Goal: Task Accomplishment & Management: Manage account settings

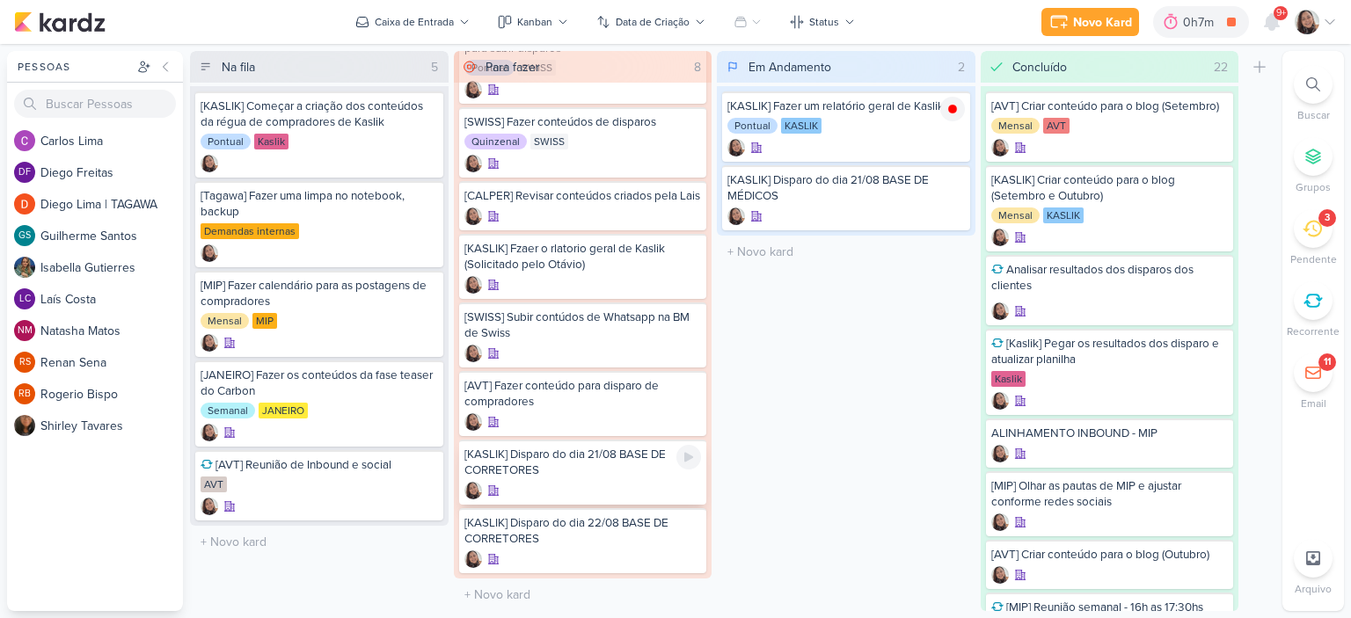
scroll to position [18, 0]
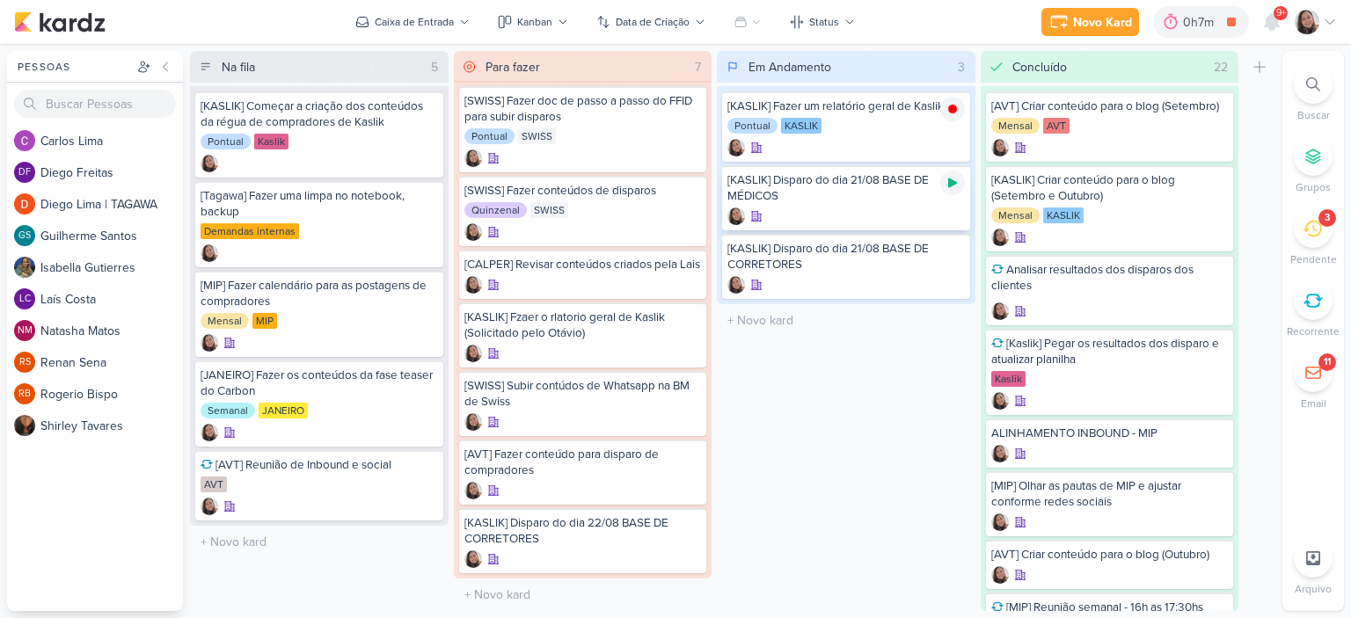
click at [956, 185] on icon at bounding box center [953, 183] width 14 height 14
click at [824, 189] on div "[KASLIK] Disparo do dia 21/08 BASE DE MÉDICOS" at bounding box center [845, 188] width 237 height 32
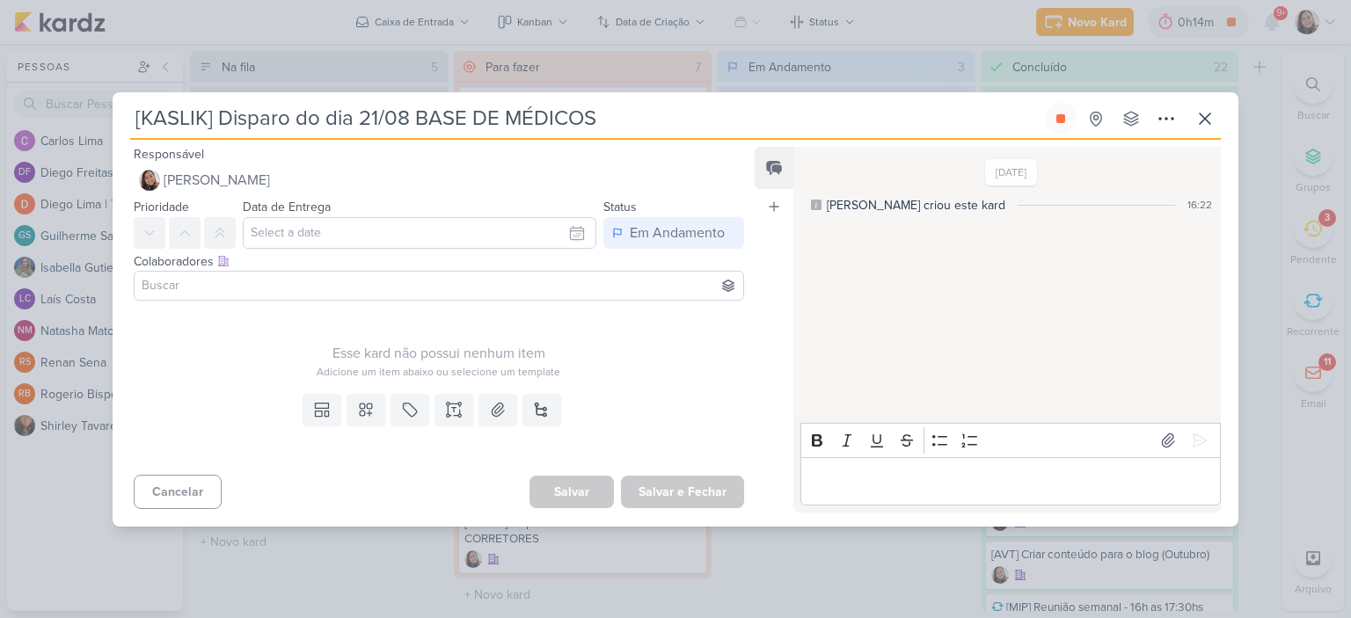
click at [487, 282] on input at bounding box center [439, 285] width 602 height 21
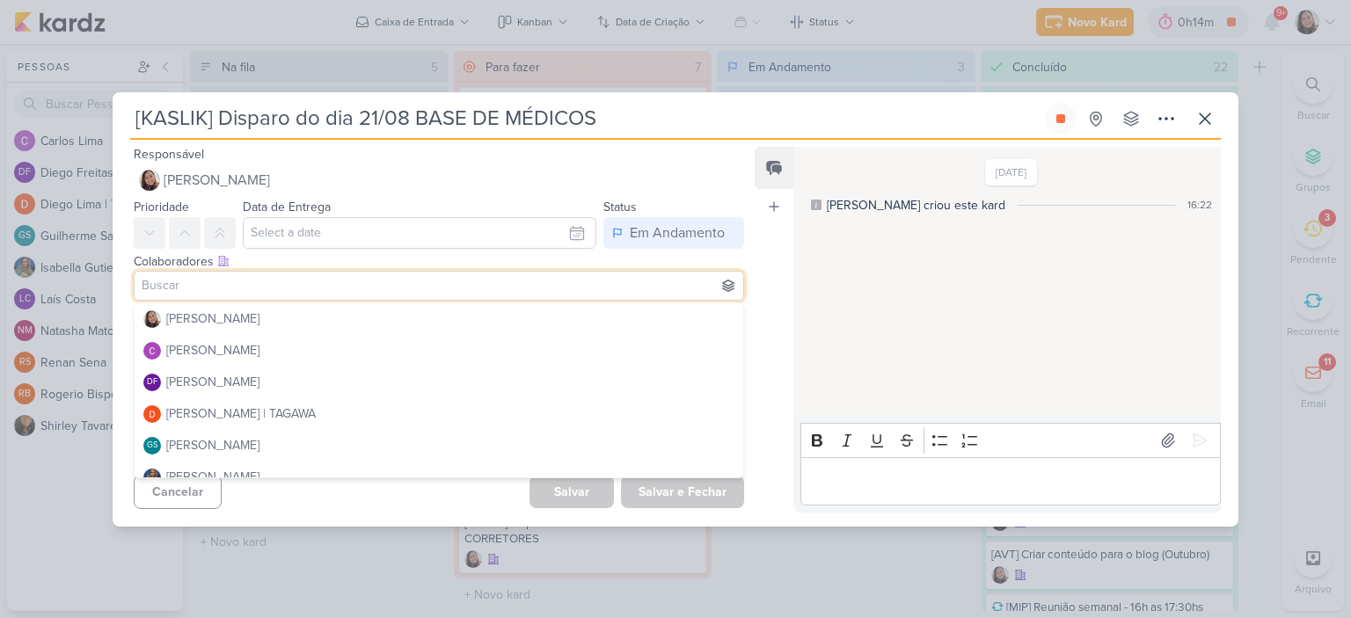
click at [856, 295] on div "[DATE] [PERSON_NAME] criou este kard 16:22" at bounding box center [1006, 283] width 426 height 268
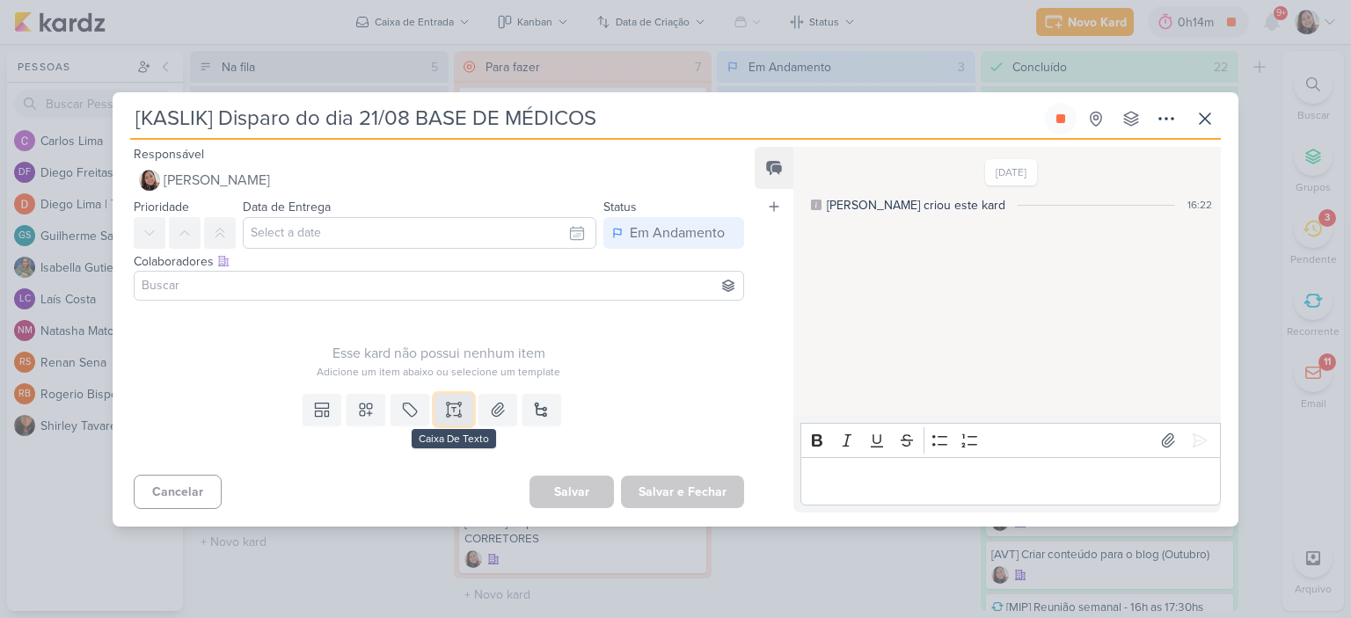
click at [438, 418] on button at bounding box center [454, 410] width 39 height 32
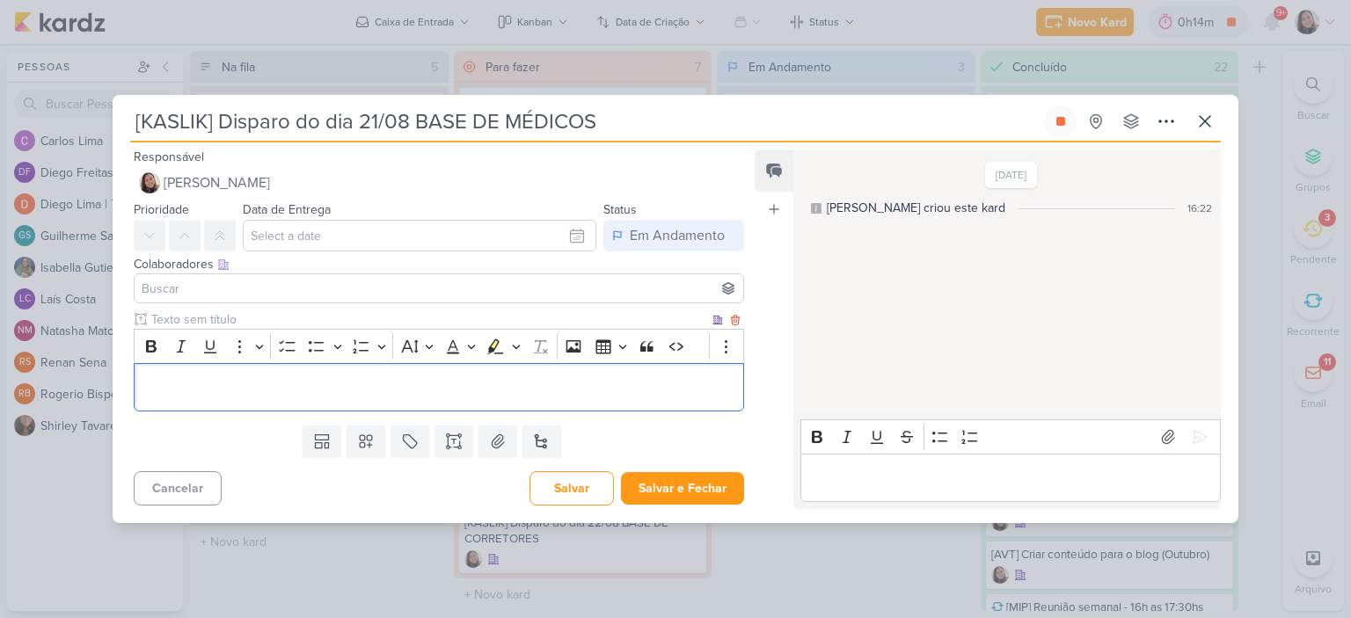
click at [454, 377] on p "Editor editing area: main" at bounding box center [438, 386] width 591 height 21
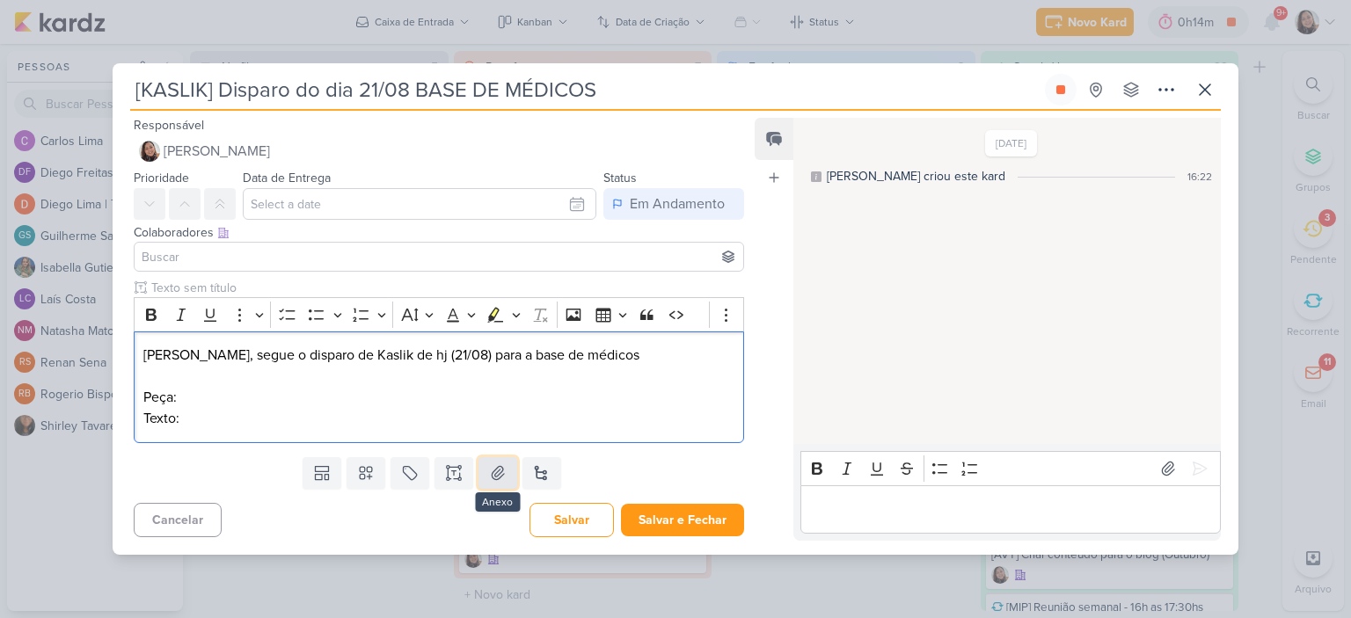
click at [489, 471] on icon at bounding box center [498, 473] width 18 height 18
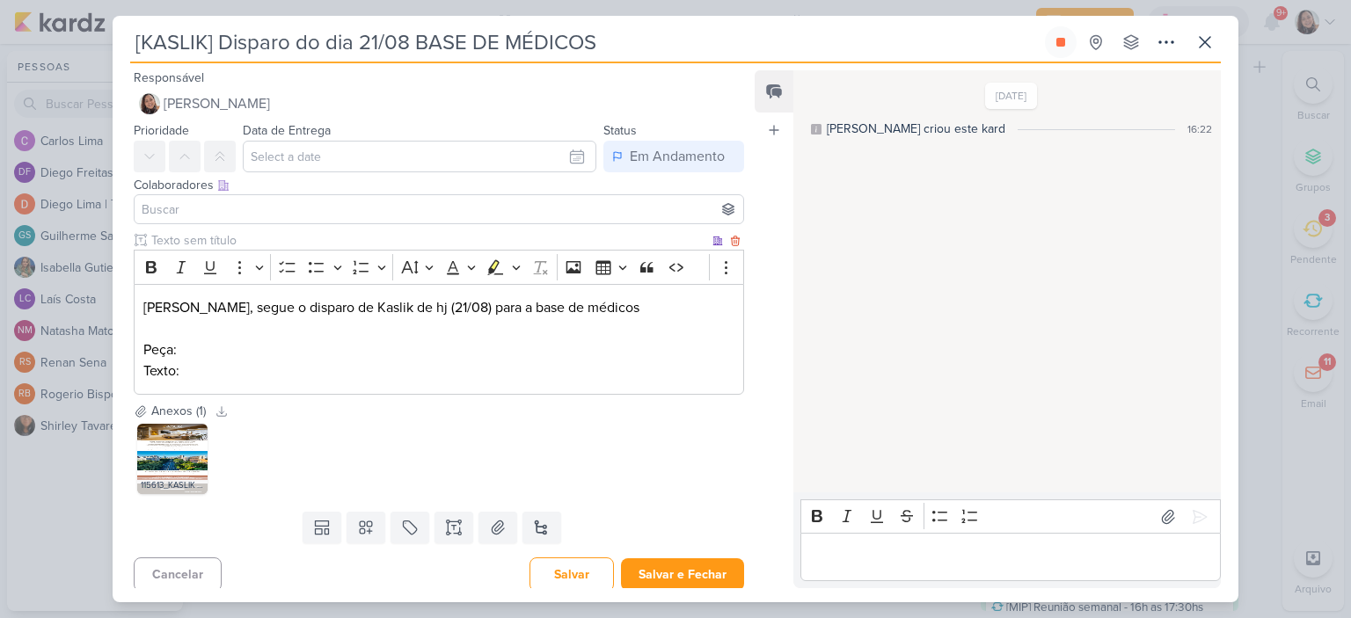
click at [274, 339] on div "[PERSON_NAME], segue o disparo de Kaslik de hj (21/08) para a base de médicos P…" at bounding box center [439, 340] width 610 height 112
click at [268, 376] on p "Texto:" at bounding box center [438, 371] width 591 height 21
click at [290, 361] on p "Texto:" at bounding box center [438, 371] width 591 height 21
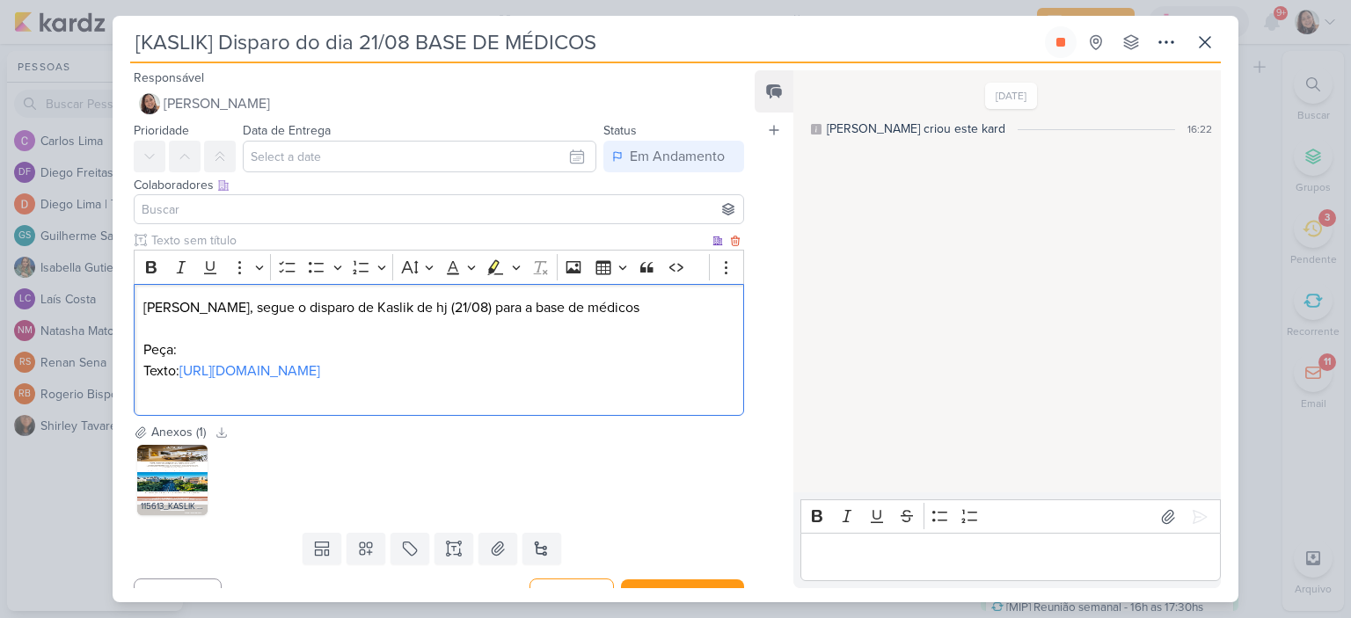
click at [272, 332] on p "Editor editing area: main" at bounding box center [438, 328] width 591 height 21
click at [285, 343] on p "Peça:" at bounding box center [438, 350] width 591 height 21
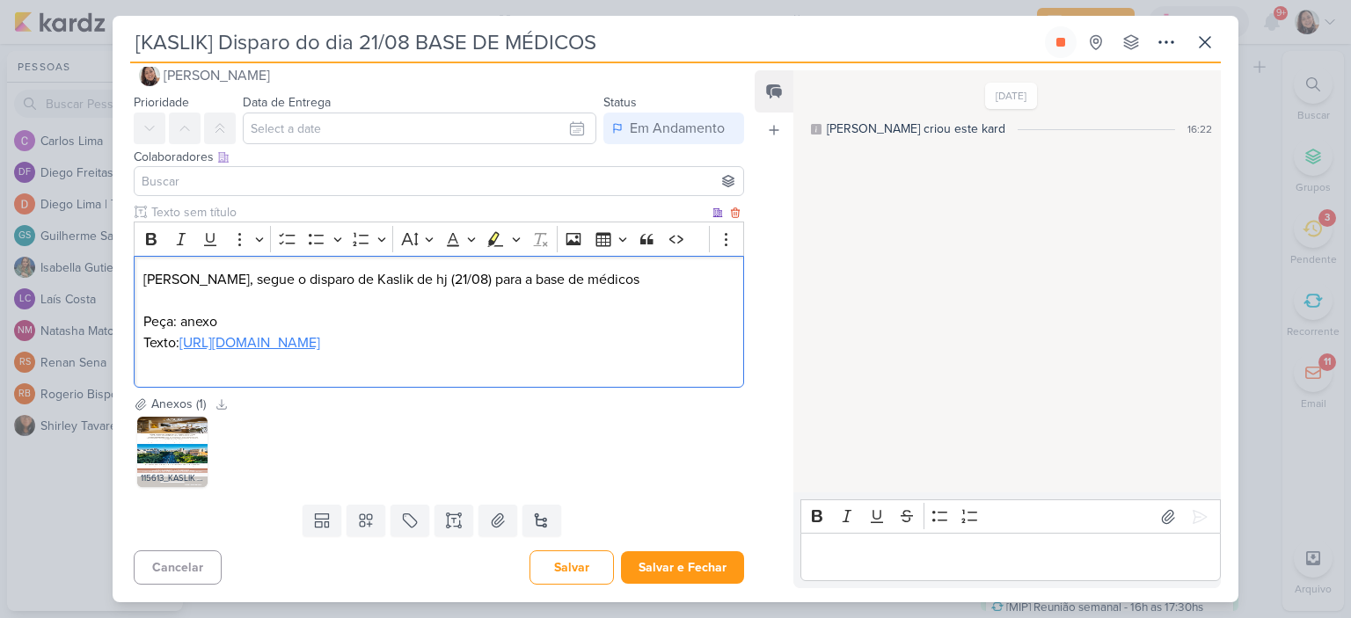
scroll to position [0, 0]
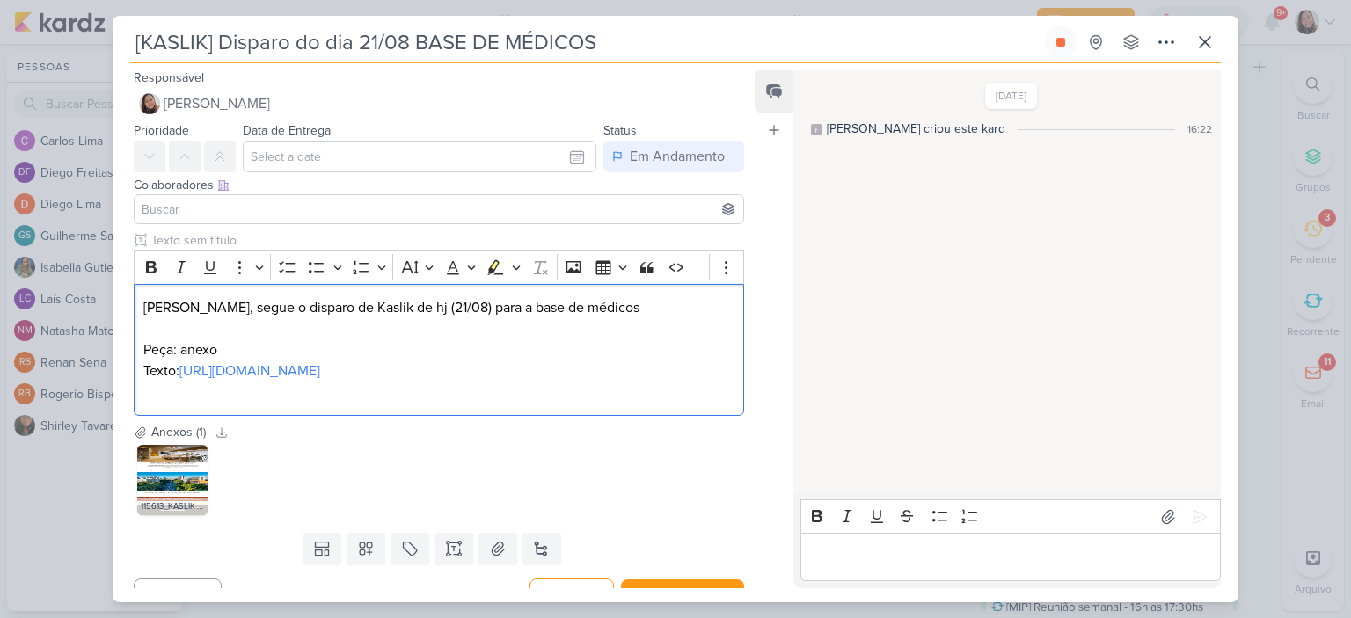
click at [217, 214] on input at bounding box center [439, 209] width 602 height 21
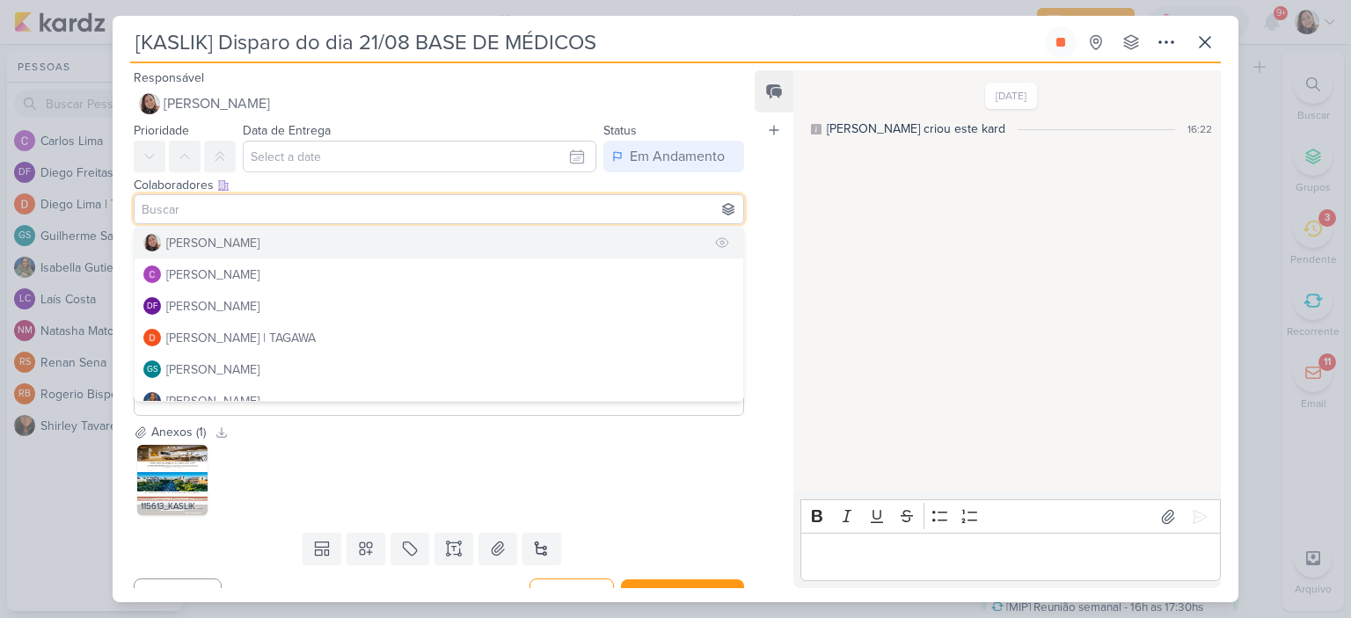
click at [226, 247] on div "[PERSON_NAME]" at bounding box center [212, 243] width 93 height 18
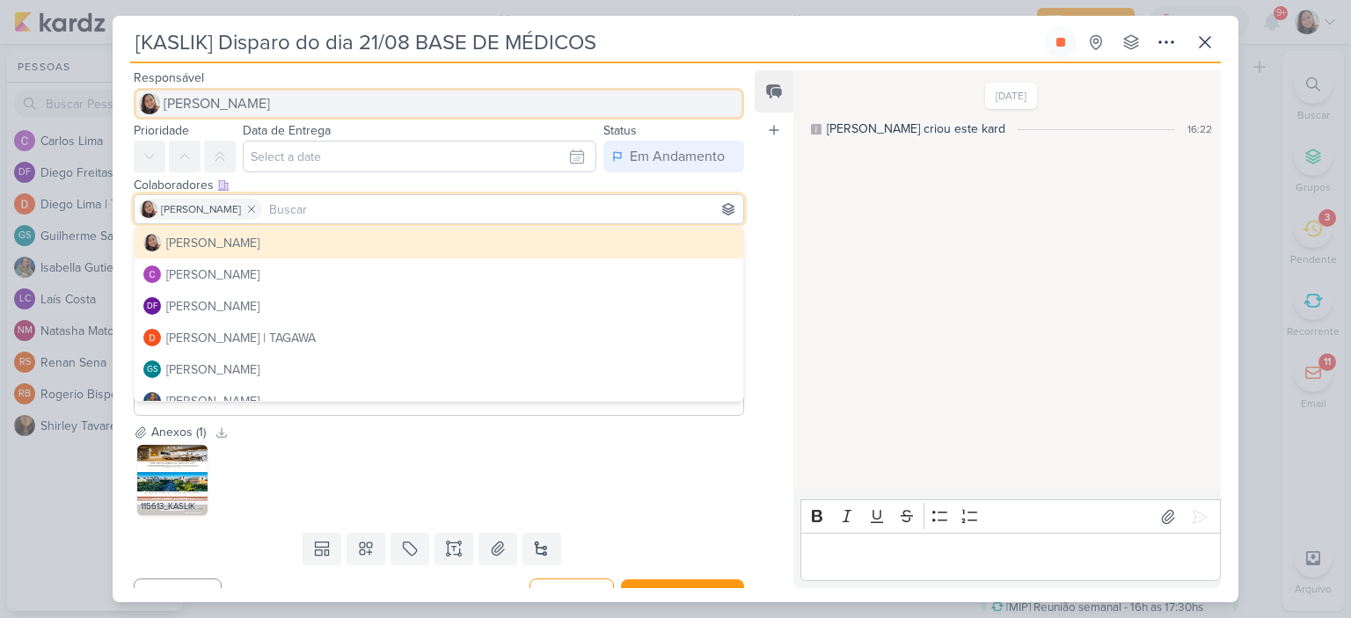
click at [217, 105] on span "[PERSON_NAME]" at bounding box center [217, 103] width 106 height 21
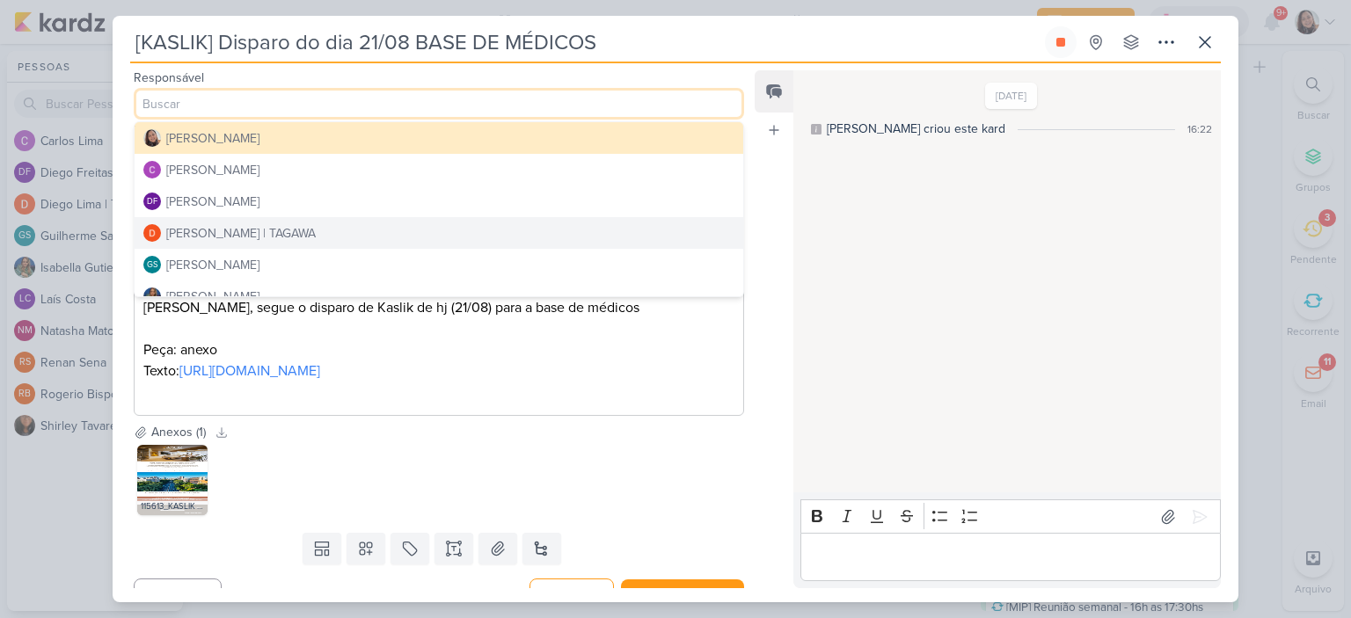
click at [223, 231] on div "[PERSON_NAME] | TAGAWA" at bounding box center [241, 233] width 150 height 18
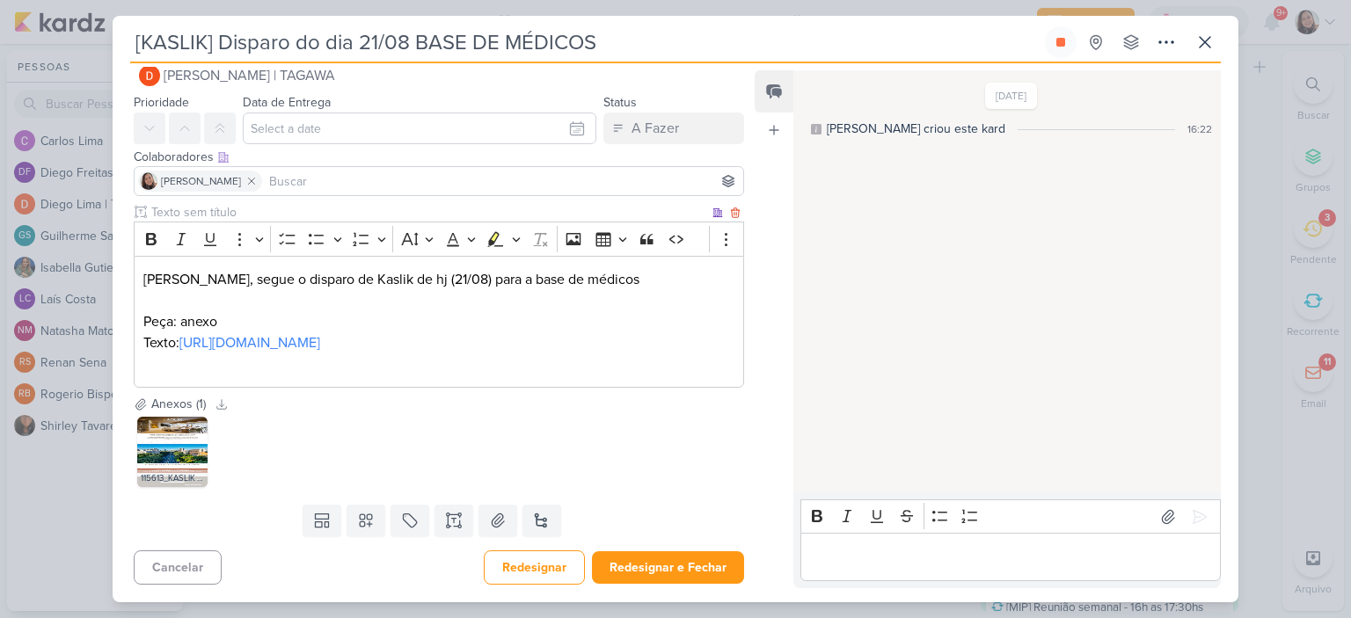
scroll to position [48, 0]
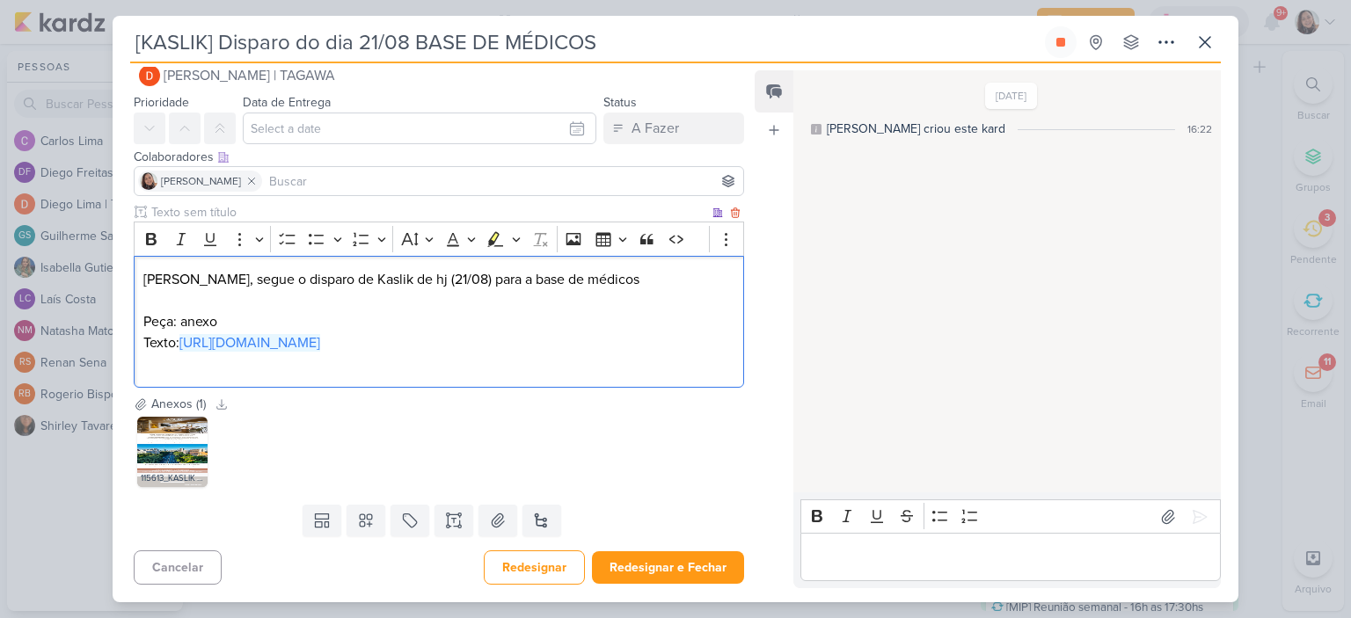
click at [610, 332] on p "Texto: [URL][DOMAIN_NAME]" at bounding box center [438, 342] width 591 height 21
click at [609, 344] on p "Texto: [URL][DOMAIN_NAME]" at bounding box center [438, 342] width 591 height 21
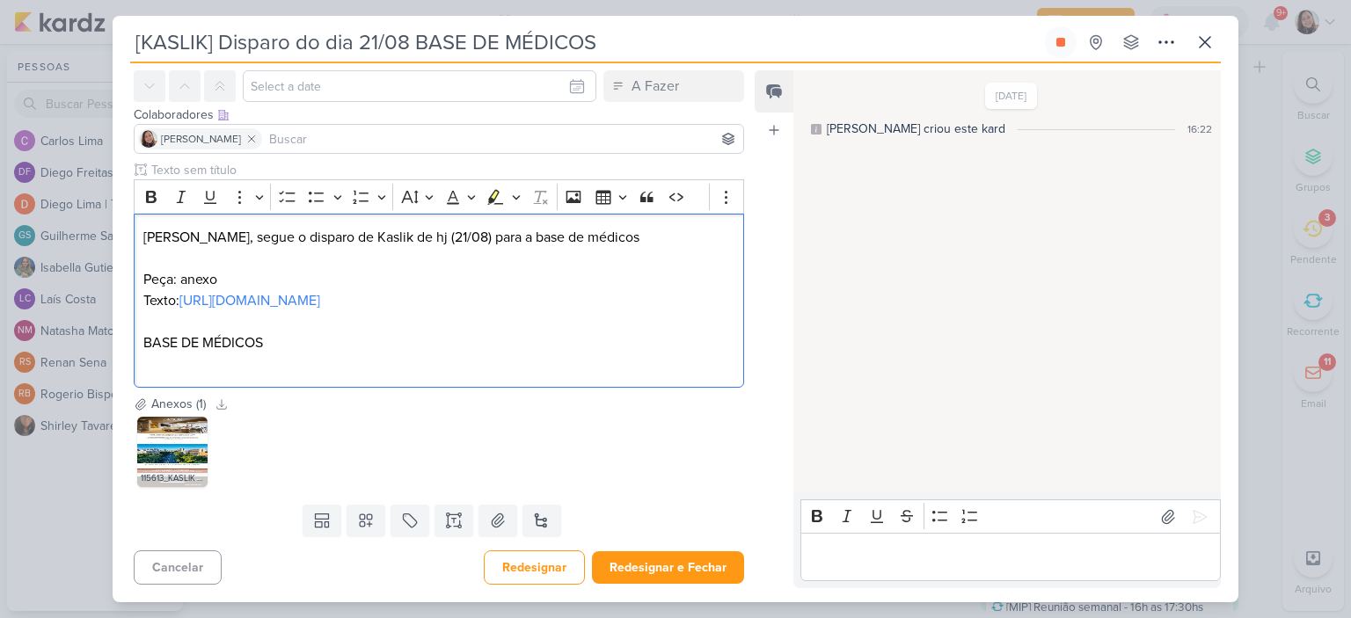
scroll to position [91, 0]
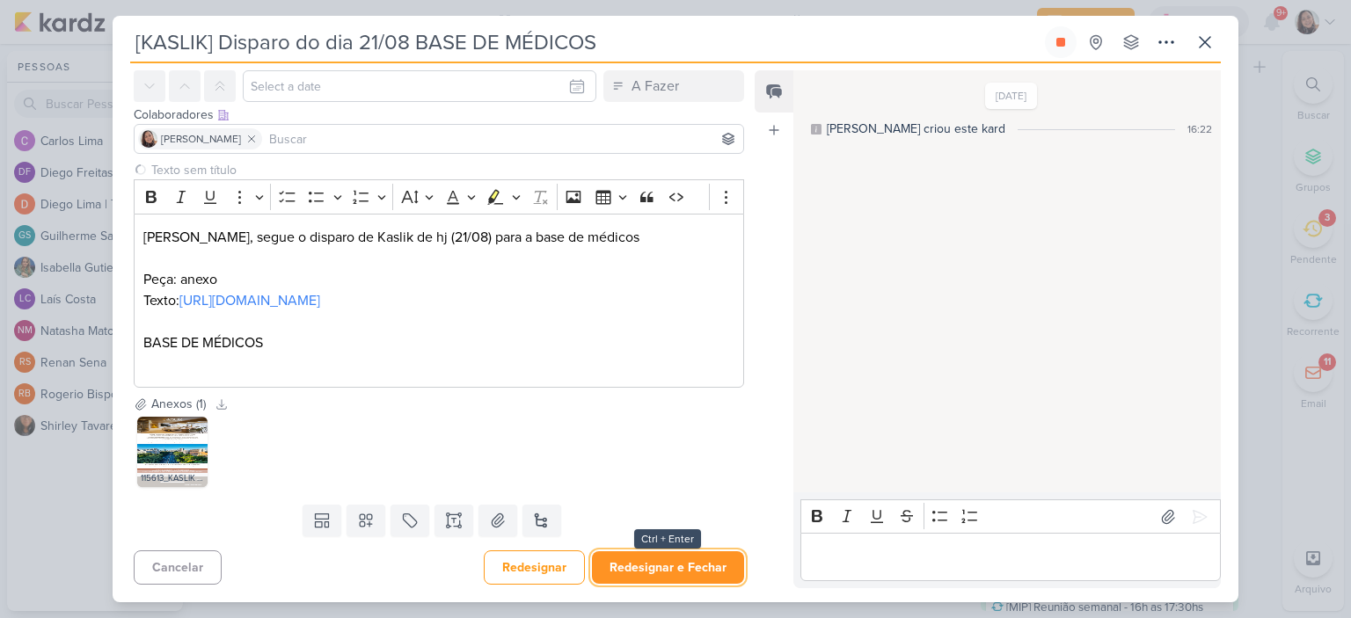
click at [698, 575] on button "Redesignar e Fechar" at bounding box center [668, 568] width 152 height 33
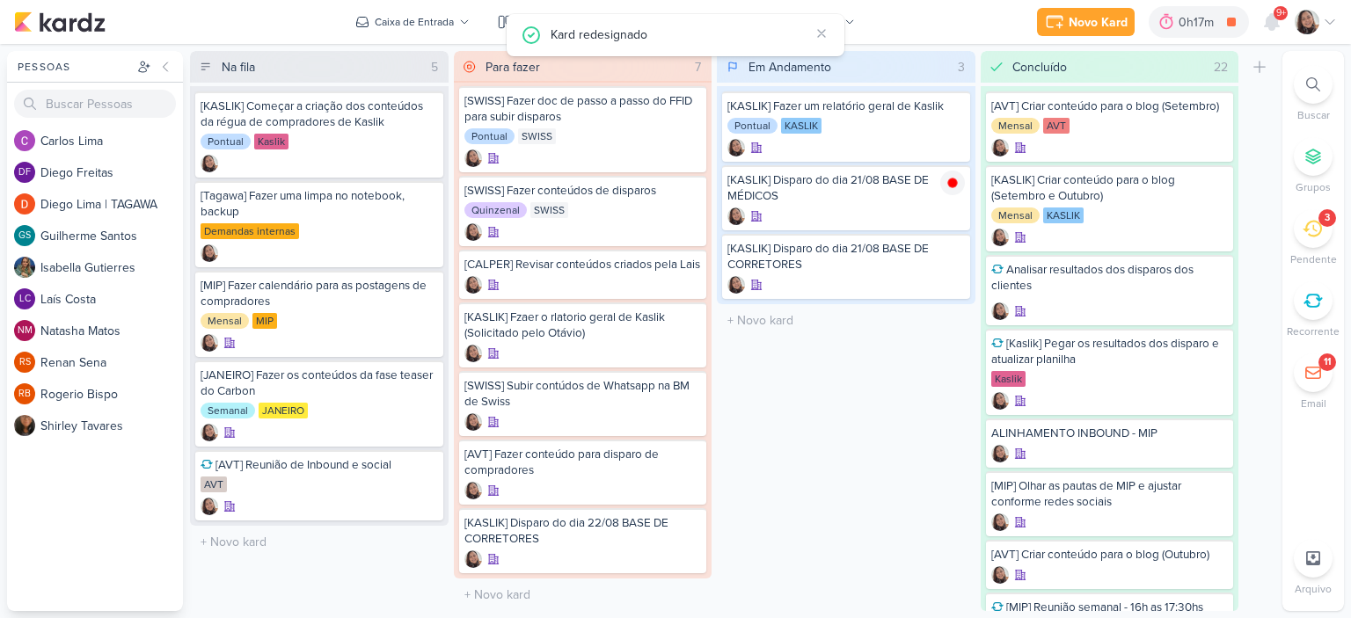
scroll to position [0, 0]
click at [949, 186] on icon at bounding box center [952, 184] width 9 height 10
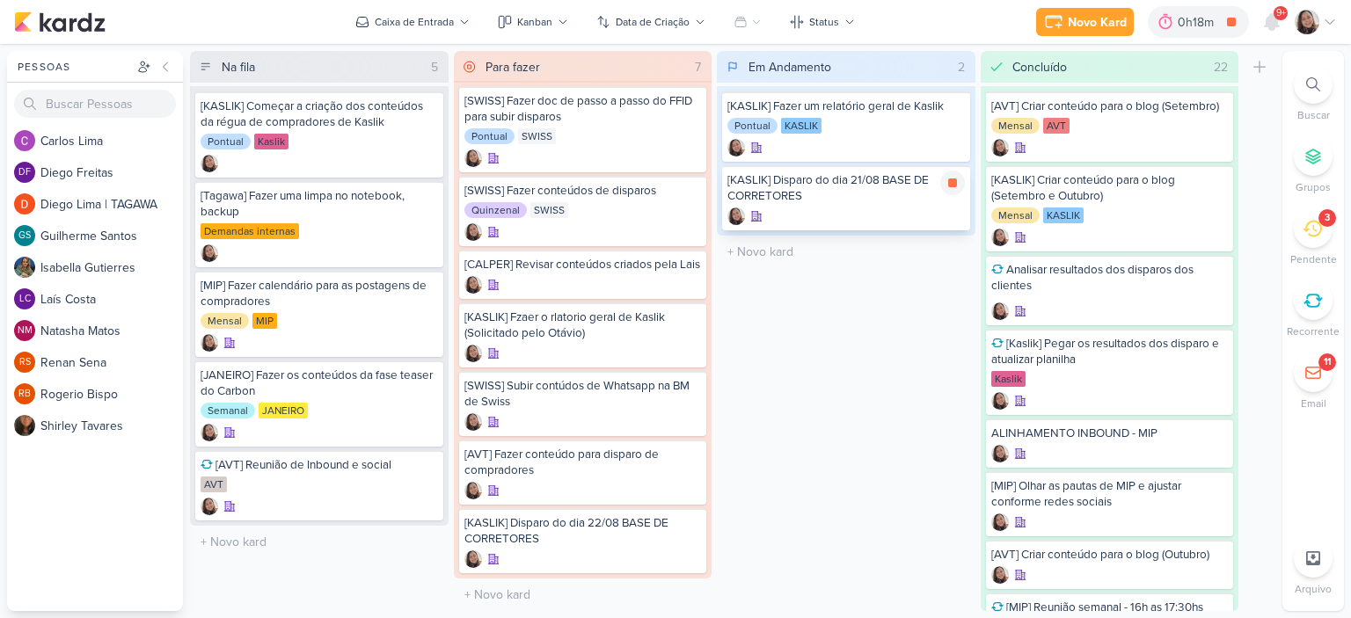
click at [837, 191] on div "[KASLIK] Disparo do dia 21/08 BASE DE CORRETORES" at bounding box center [845, 188] width 237 height 32
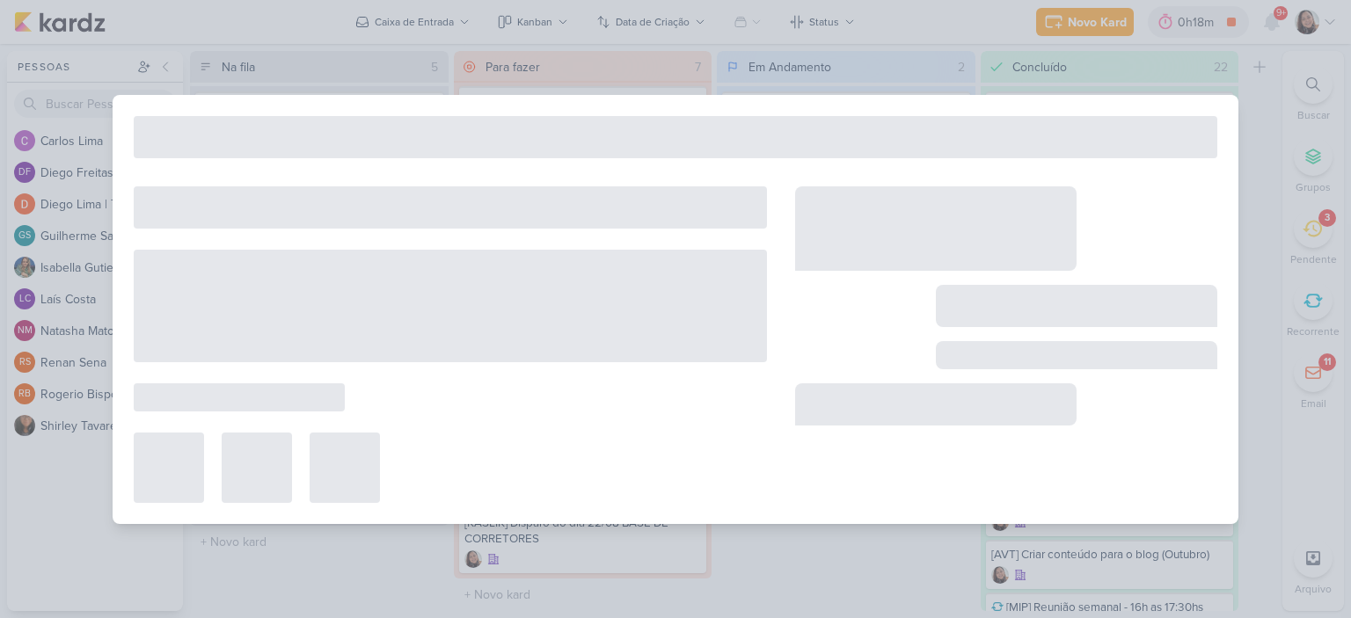
type input "[KASLIK] Disparo do dia 21/08 BASE DE CORRETORES"
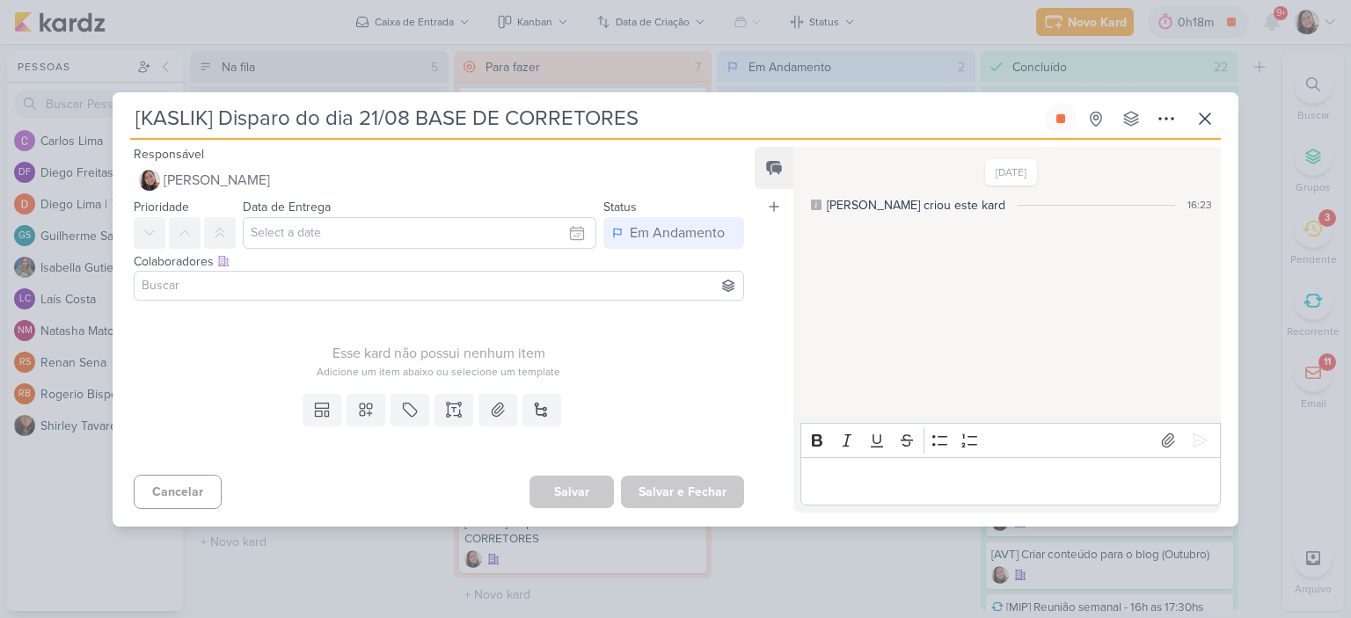
click at [373, 284] on input at bounding box center [439, 285] width 602 height 21
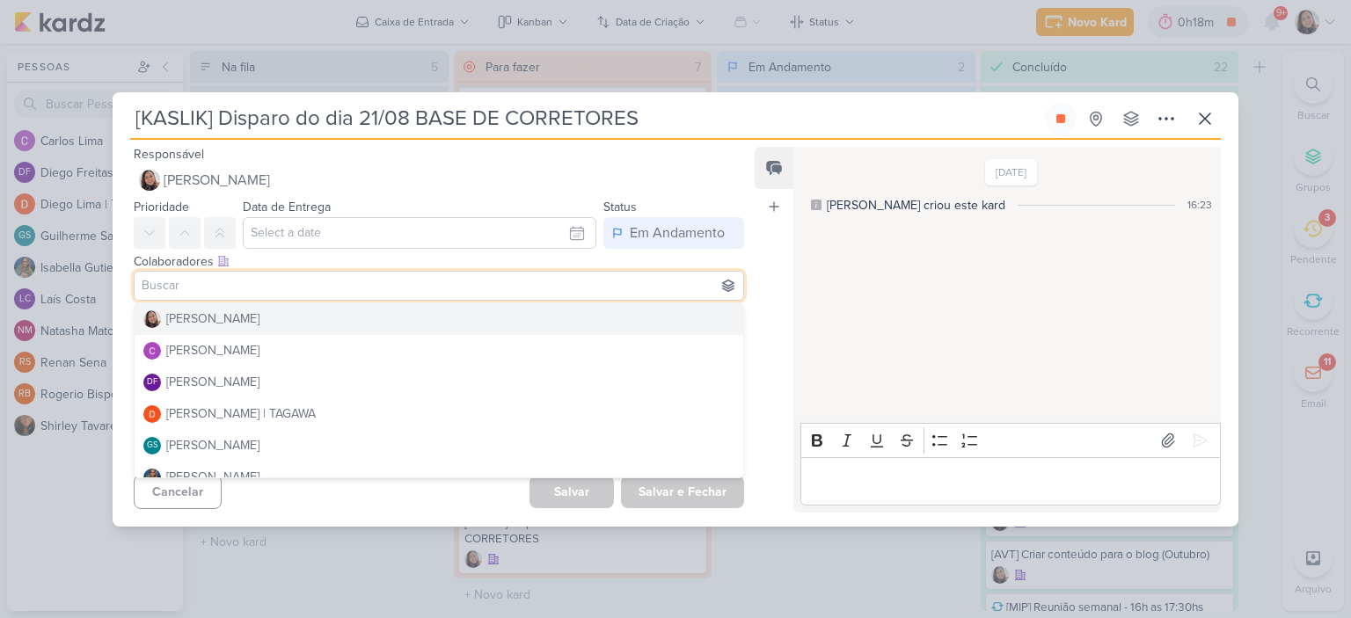
click at [807, 303] on div "[DATE] [PERSON_NAME] criou este kard 16:23" at bounding box center [1006, 283] width 426 height 268
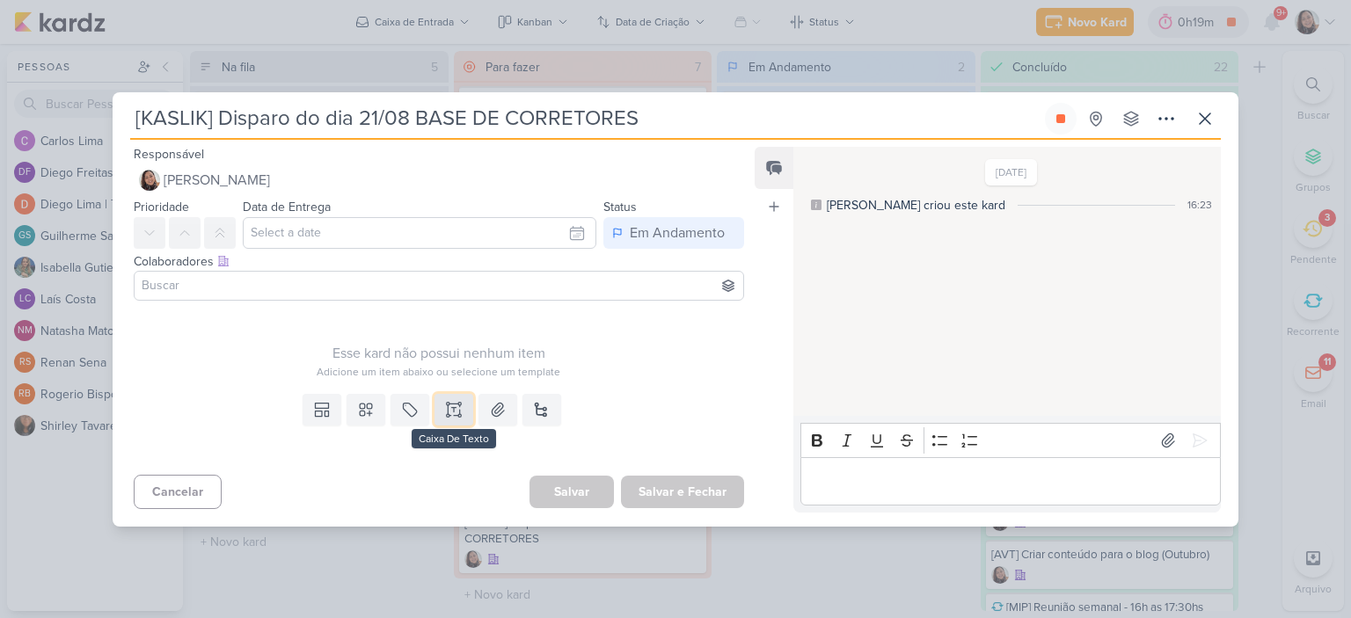
click at [447, 413] on icon at bounding box center [454, 410] width 18 height 18
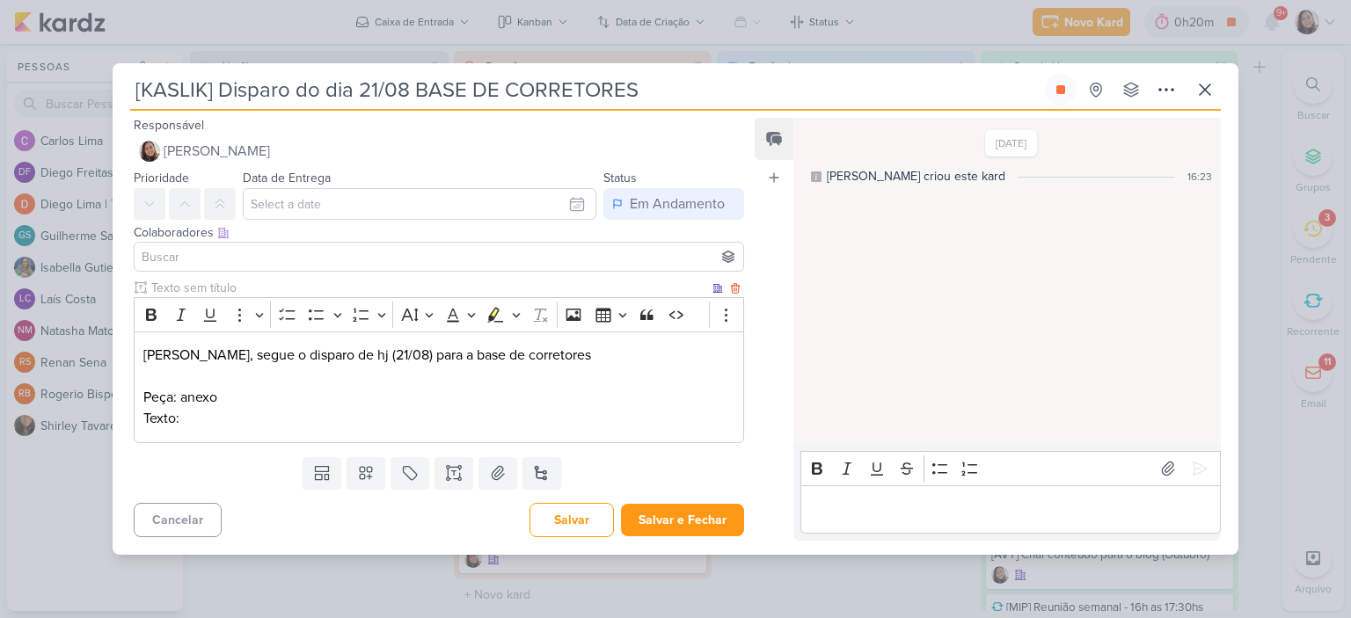
click at [396, 425] on p "Texto:" at bounding box center [438, 418] width 591 height 21
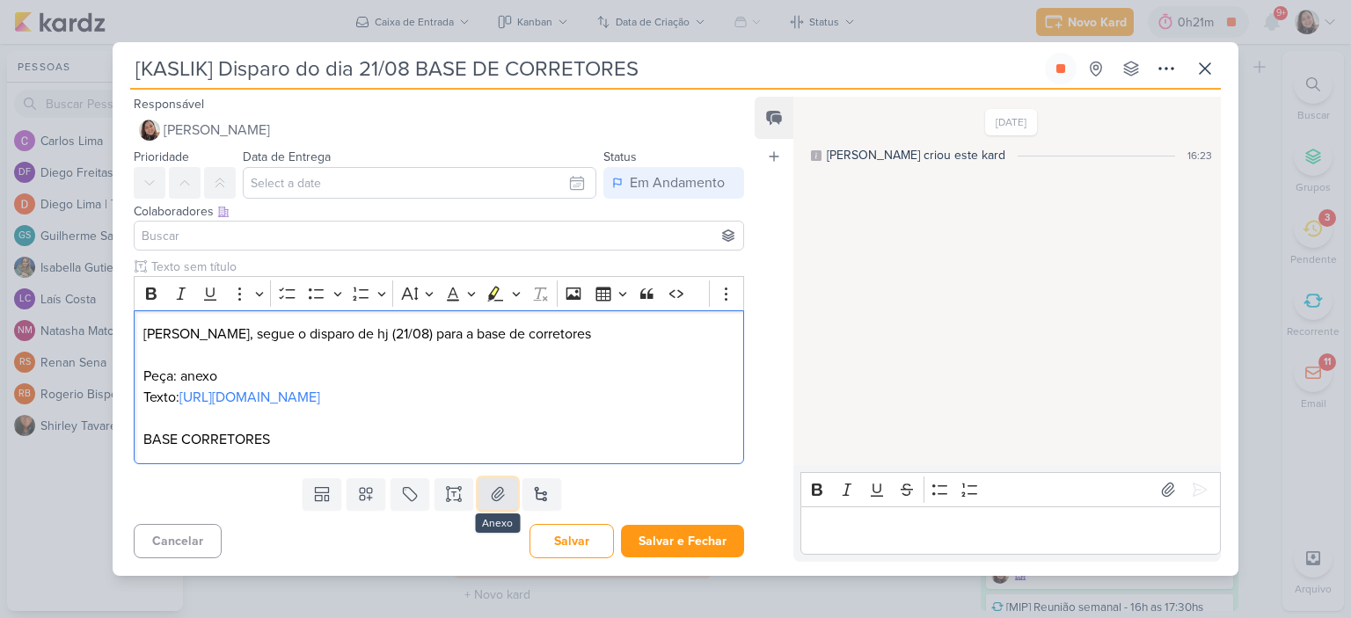
click at [493, 503] on icon at bounding box center [498, 495] width 18 height 18
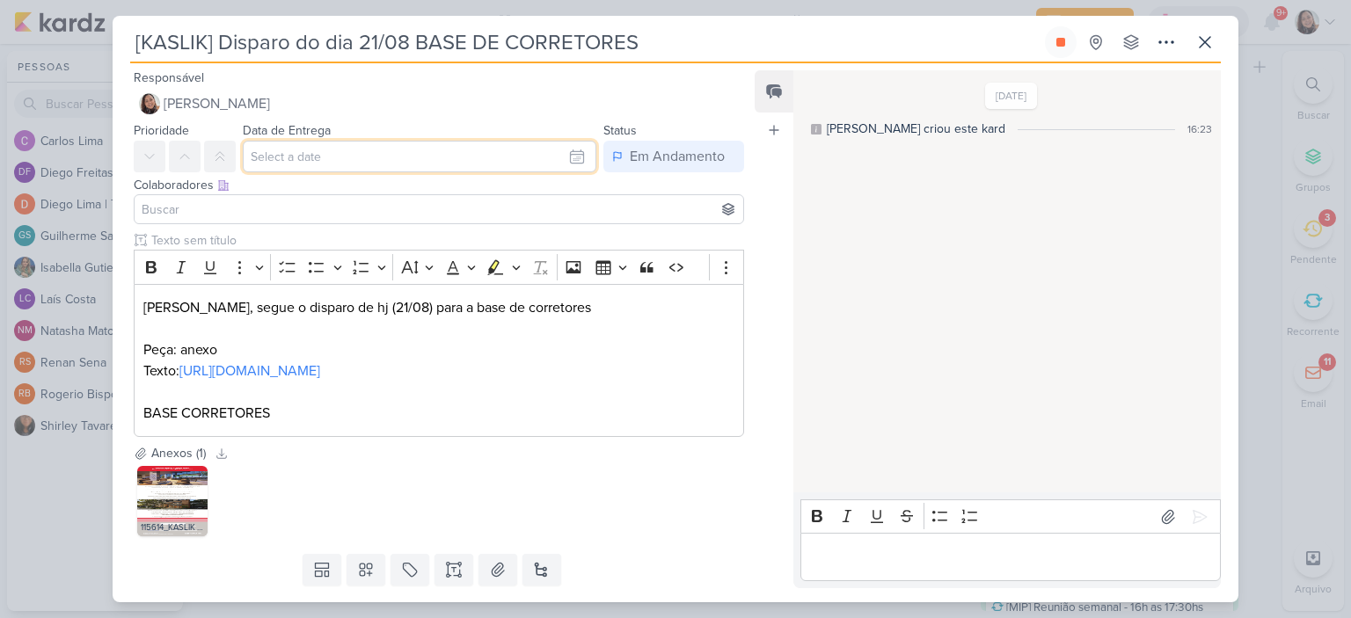
click at [566, 161] on input "text" at bounding box center [420, 157] width 354 height 32
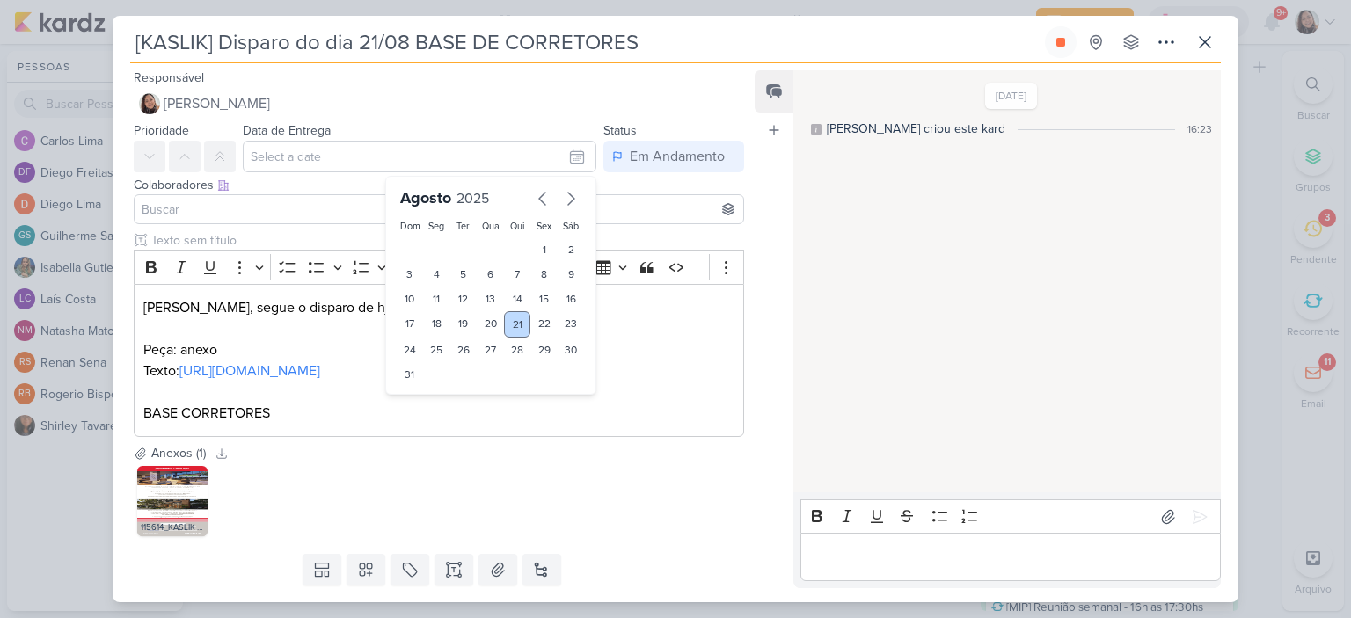
click at [510, 326] on div "21" at bounding box center [517, 324] width 27 height 26
type input "[DATE] 23:59"
click at [282, 201] on input at bounding box center [439, 209] width 602 height 21
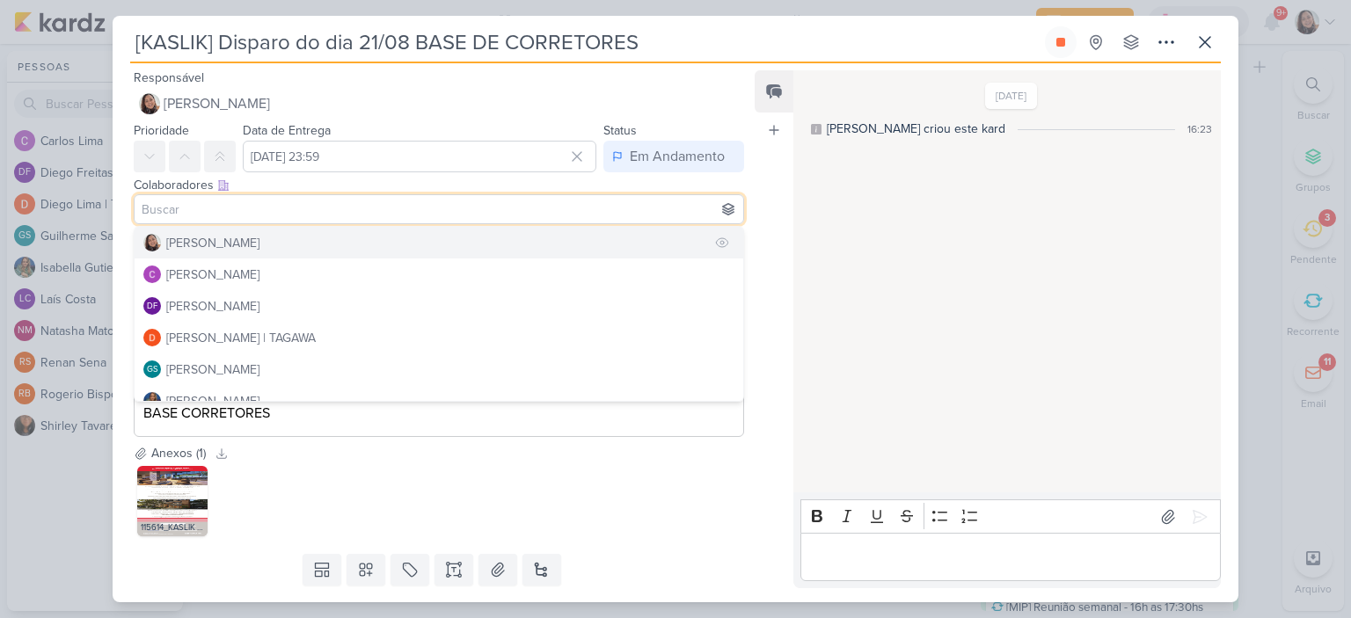
click at [250, 242] on div "[PERSON_NAME]" at bounding box center [212, 243] width 93 height 18
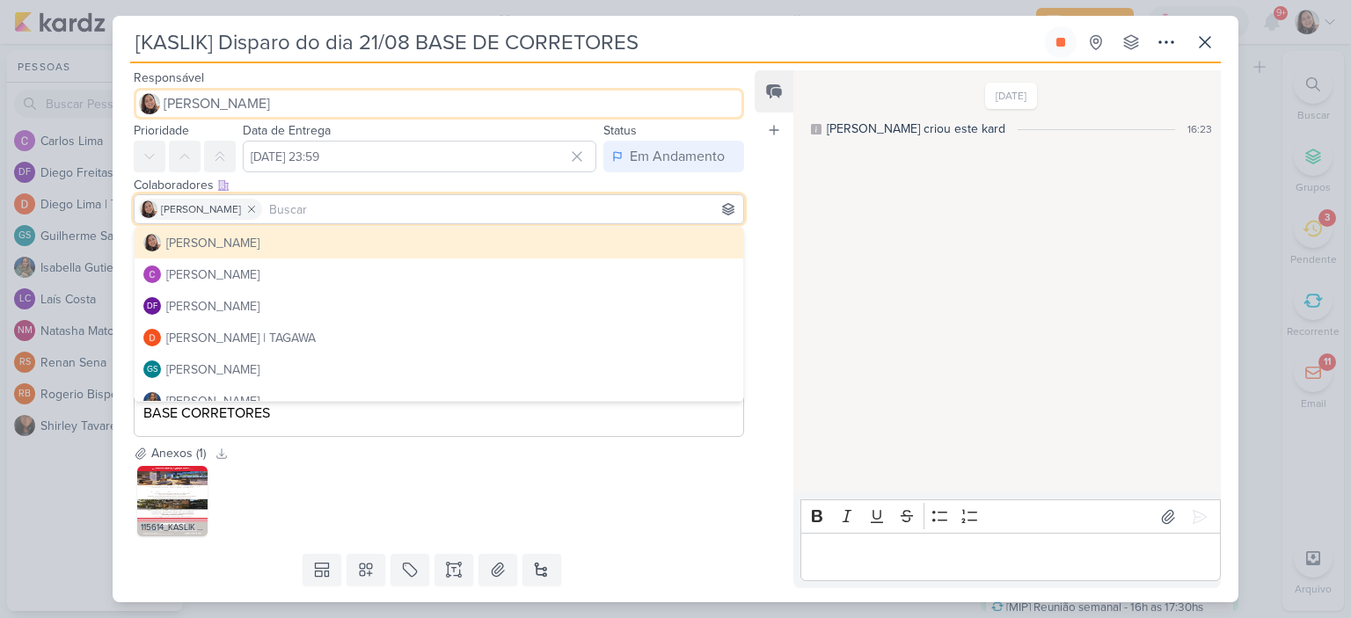
click at [265, 96] on button "[PERSON_NAME]" at bounding box center [439, 104] width 610 height 32
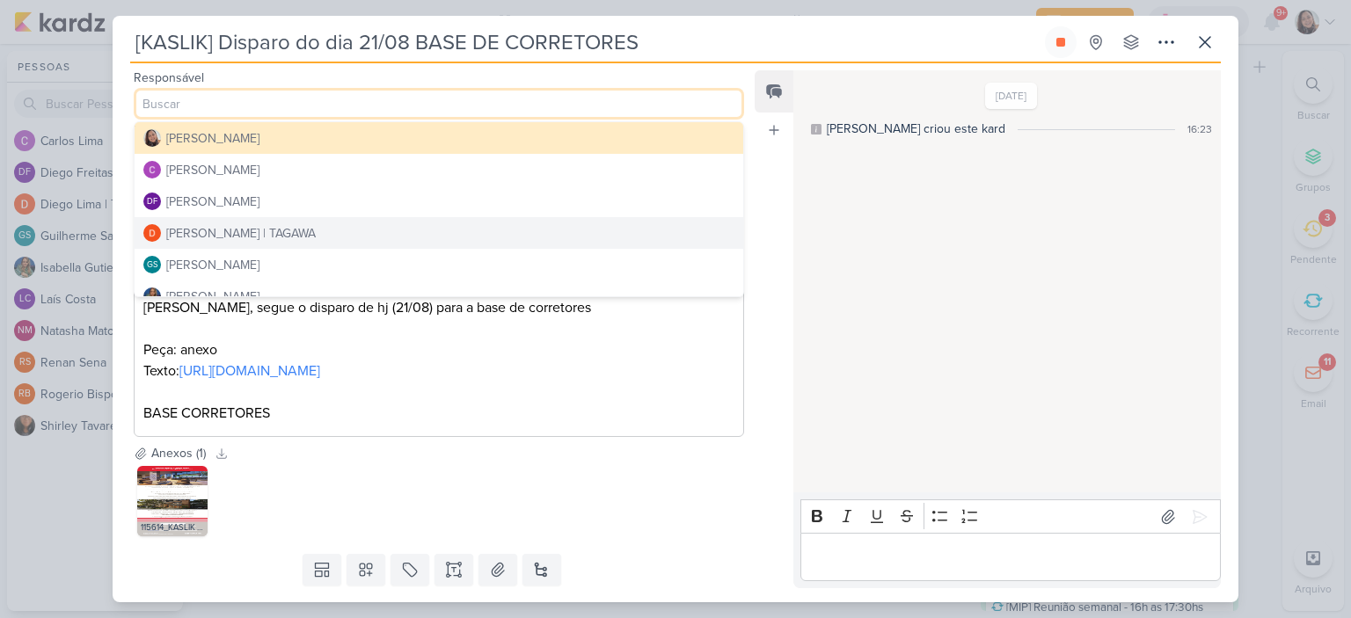
click at [243, 224] on div "[PERSON_NAME] | TAGAWA" at bounding box center [241, 233] width 150 height 18
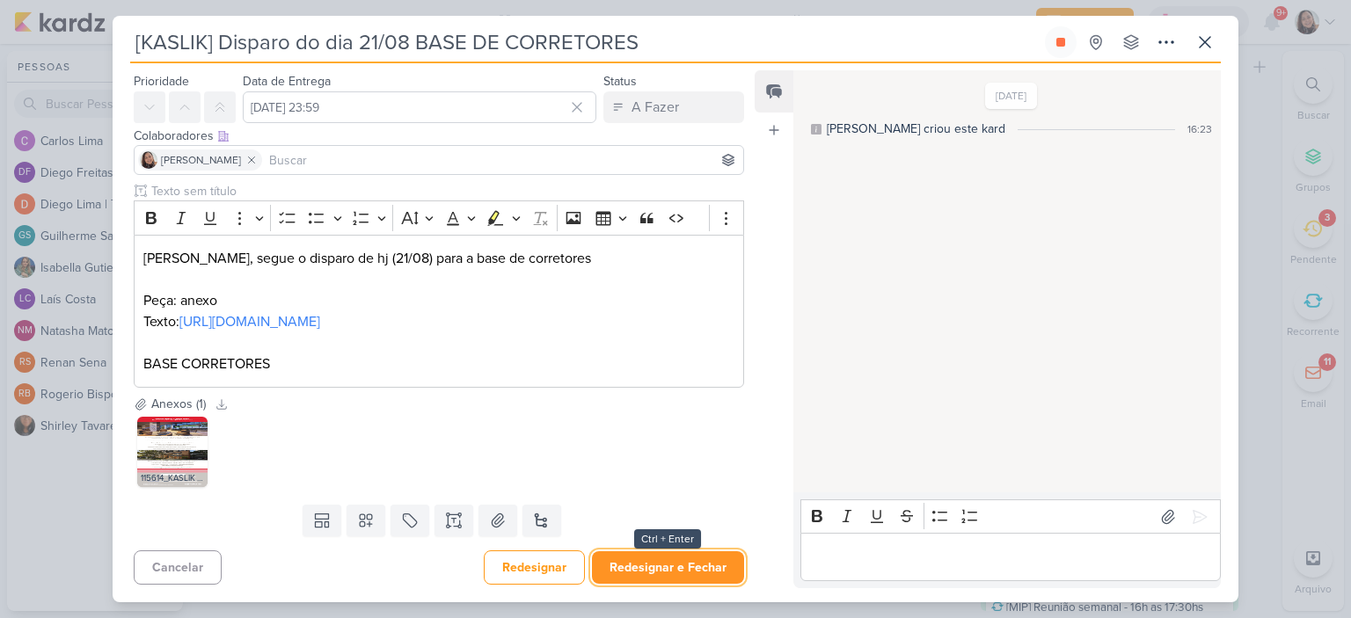
click at [654, 565] on button "Redesignar e Fechar" at bounding box center [668, 568] width 152 height 33
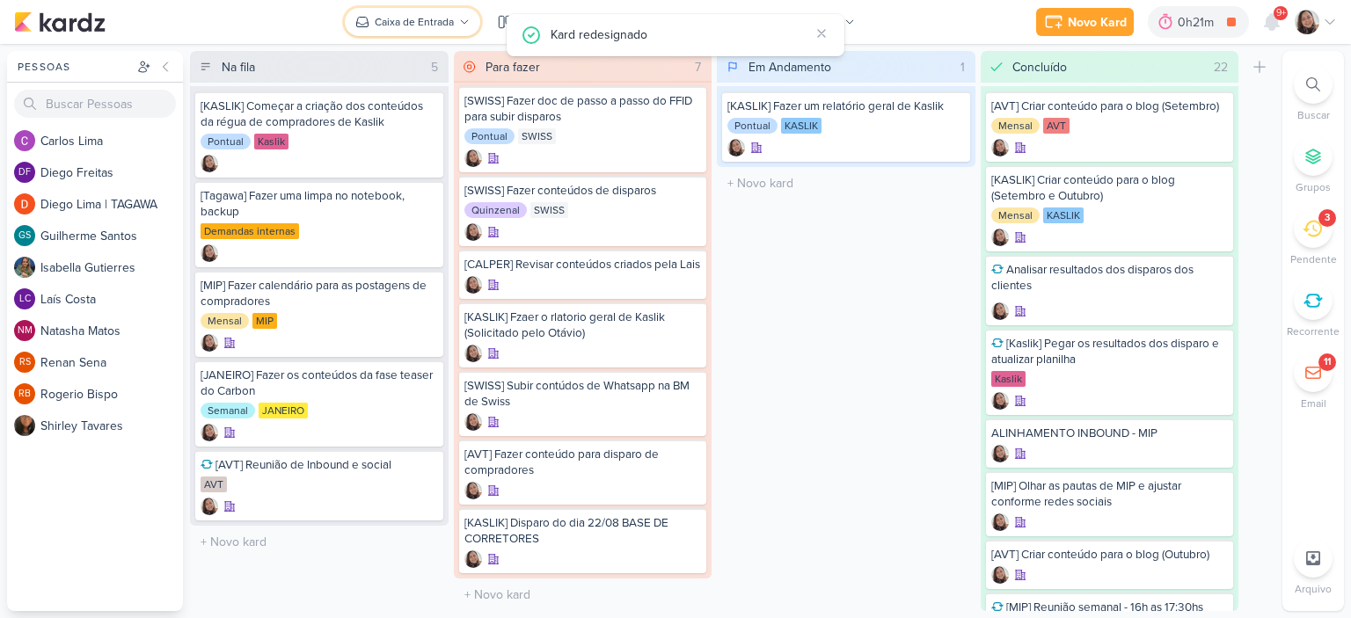
click at [447, 27] on div "Caixa de Entrada" at bounding box center [414, 22] width 79 height 16
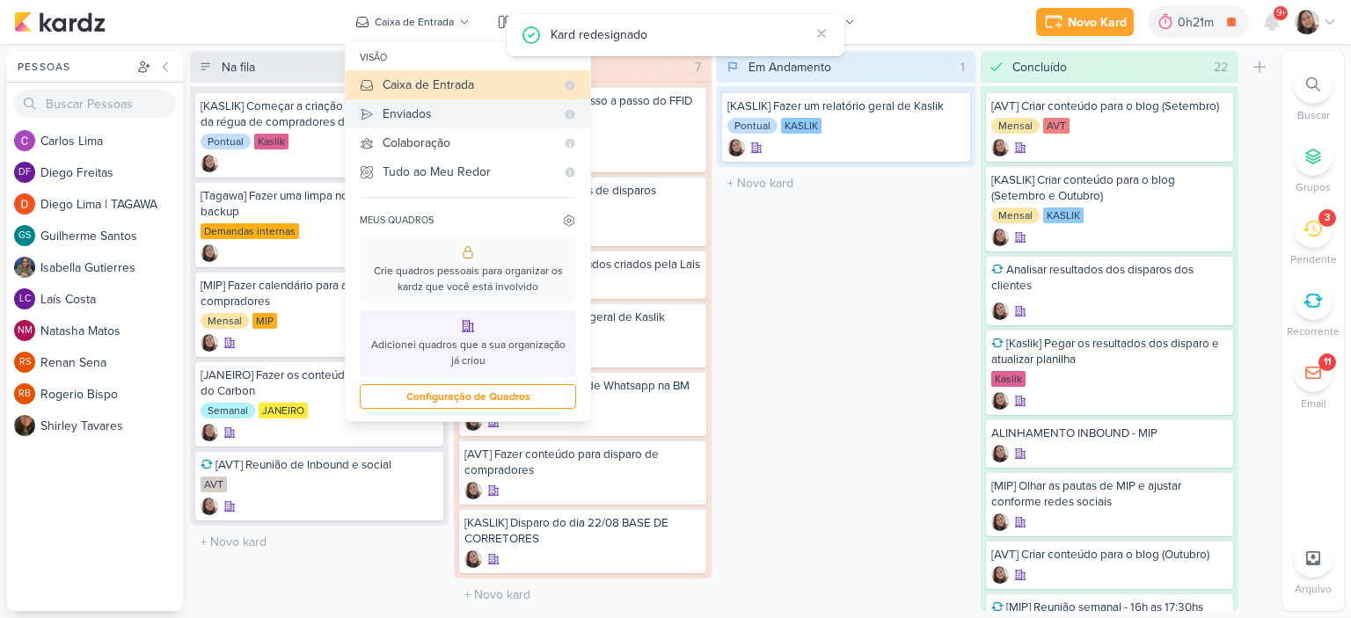
click at [434, 114] on div "Enviados" at bounding box center [469, 114] width 172 height 18
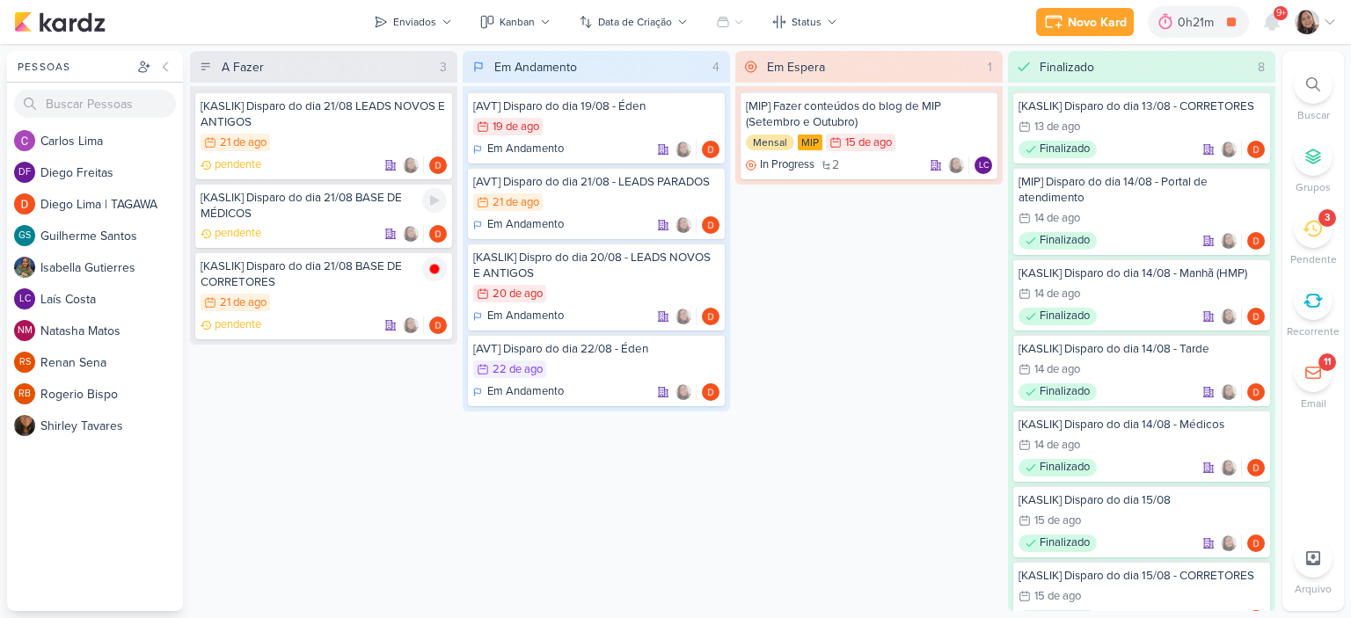
click at [325, 216] on div "[KASLIK] Disparo do dia 21/08 BASE DE MÉDICOS" at bounding box center [324, 206] width 246 height 32
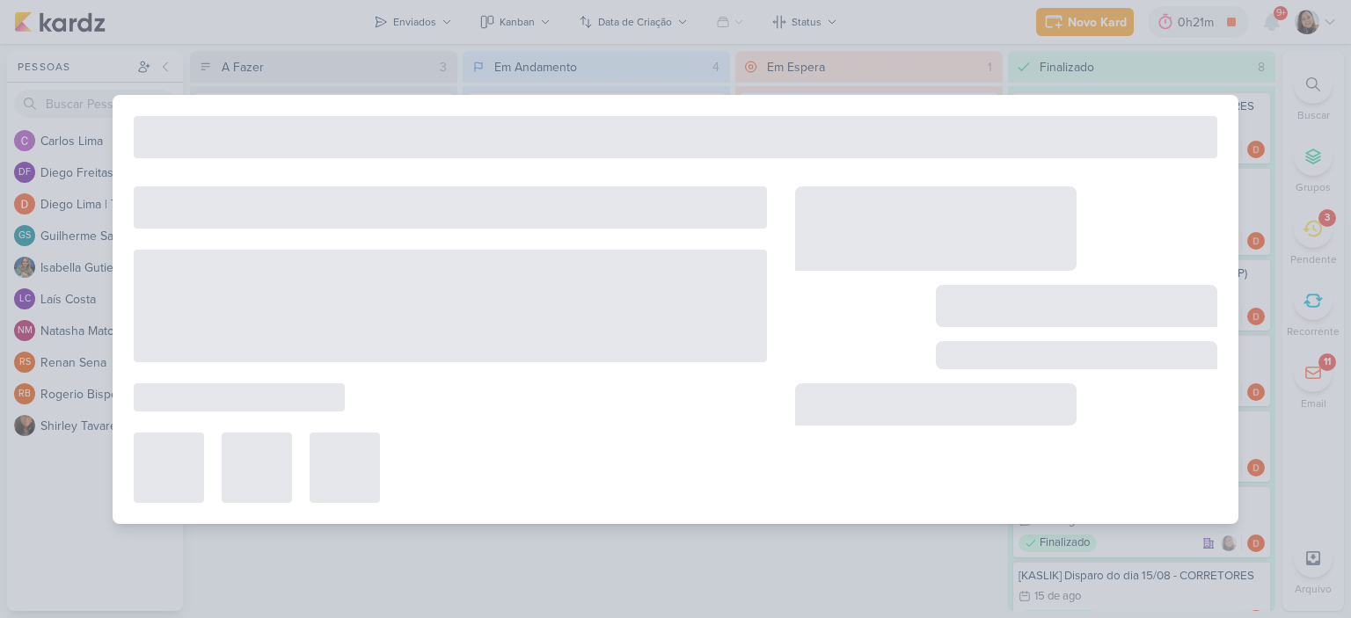
type input "[KASLIK] Disparo do dia 21/08 BASE DE MÉDICOS"
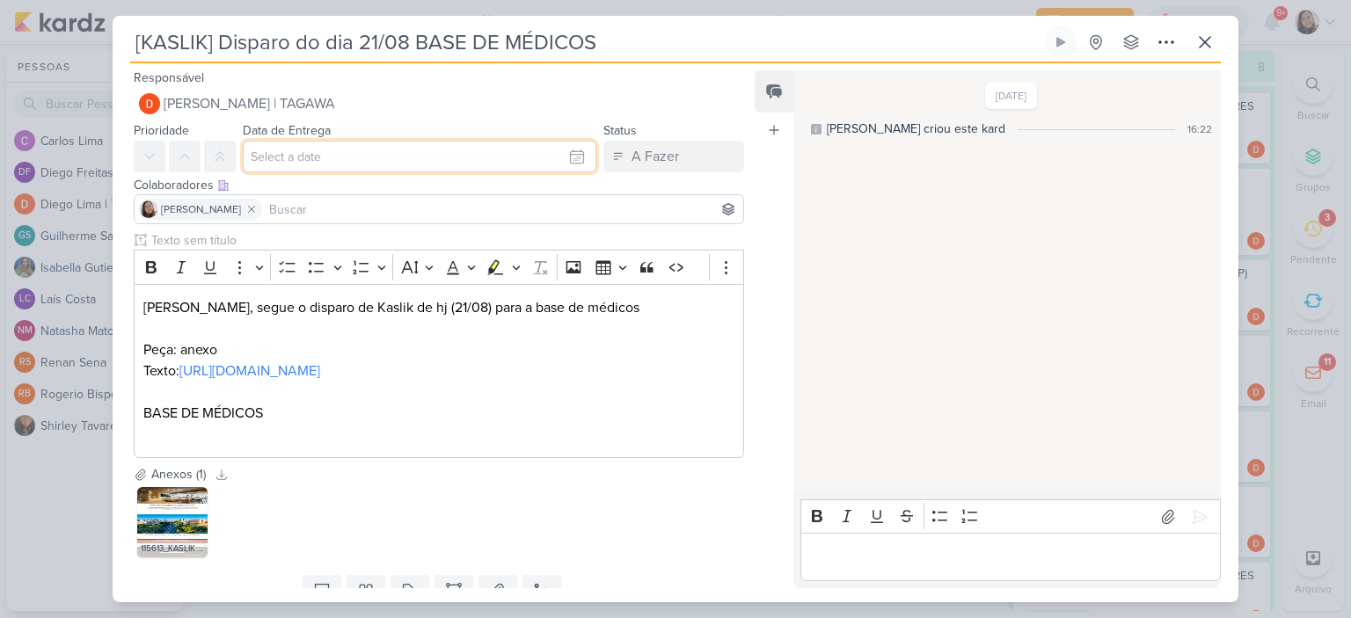
click at [520, 143] on input "text" at bounding box center [420, 157] width 354 height 32
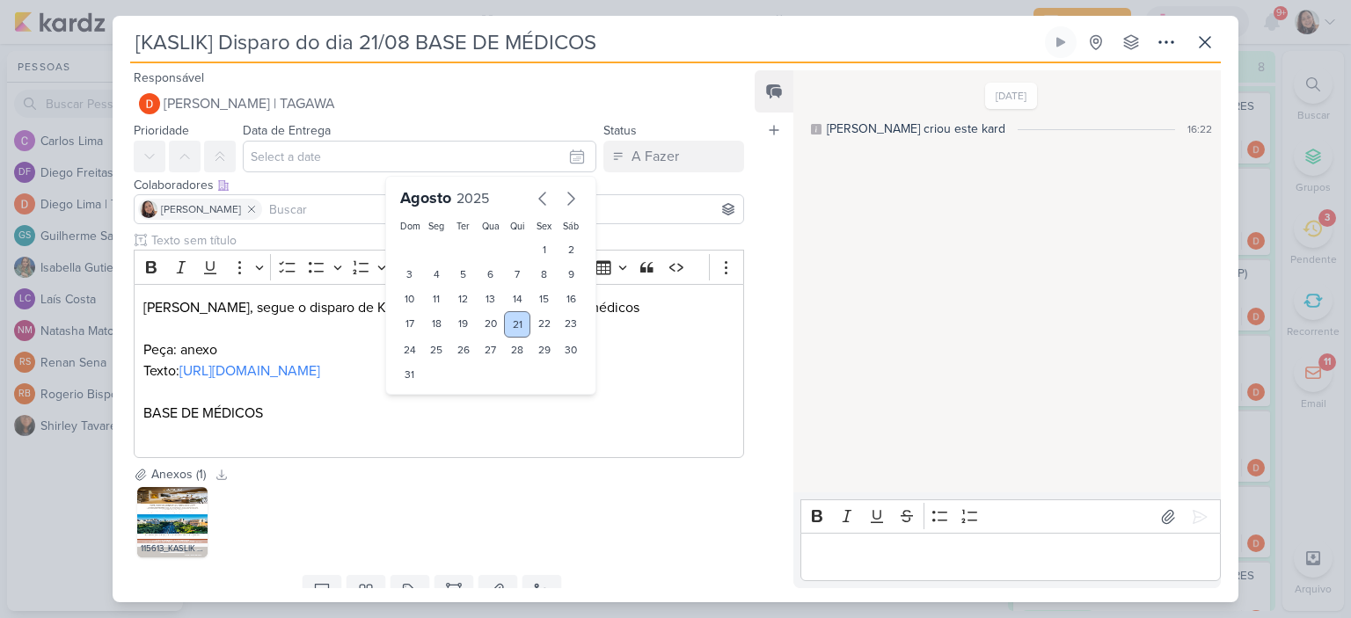
click at [504, 324] on div "21" at bounding box center [517, 324] width 27 height 26
type input "[DATE] 23:59"
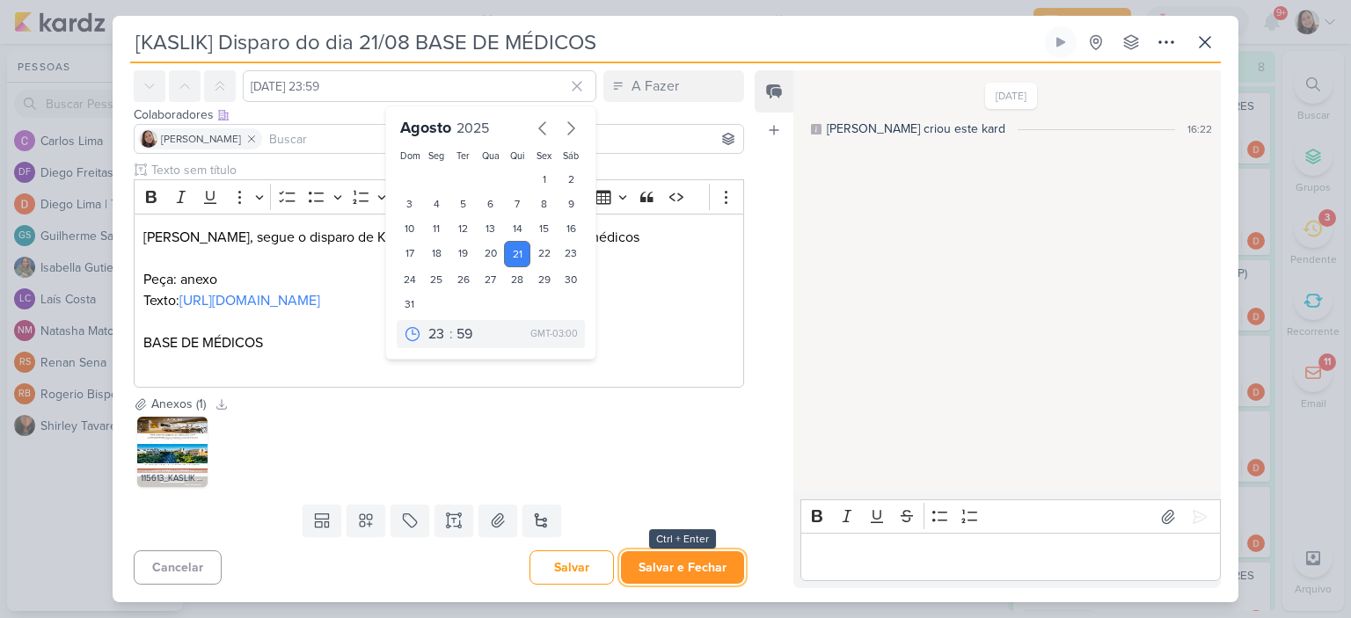
click at [711, 559] on button "Salvar e Fechar" at bounding box center [682, 568] width 123 height 33
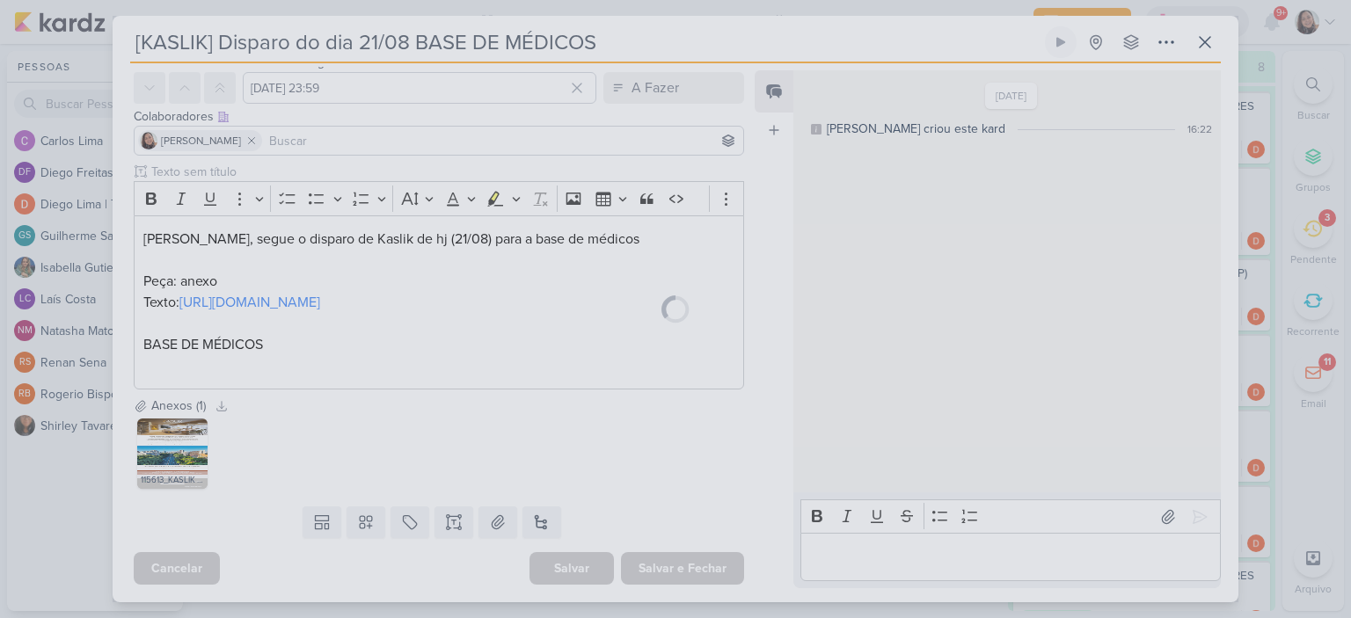
scroll to position [89, 0]
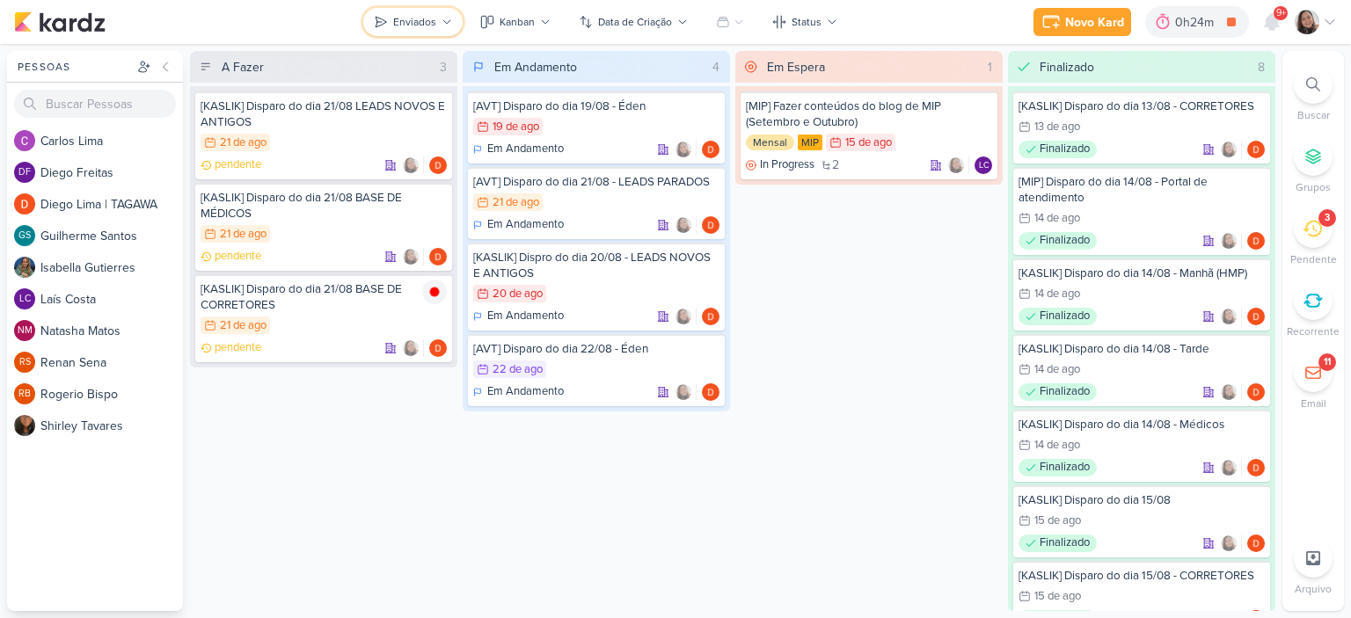
click at [446, 20] on icon at bounding box center [447, 22] width 11 height 11
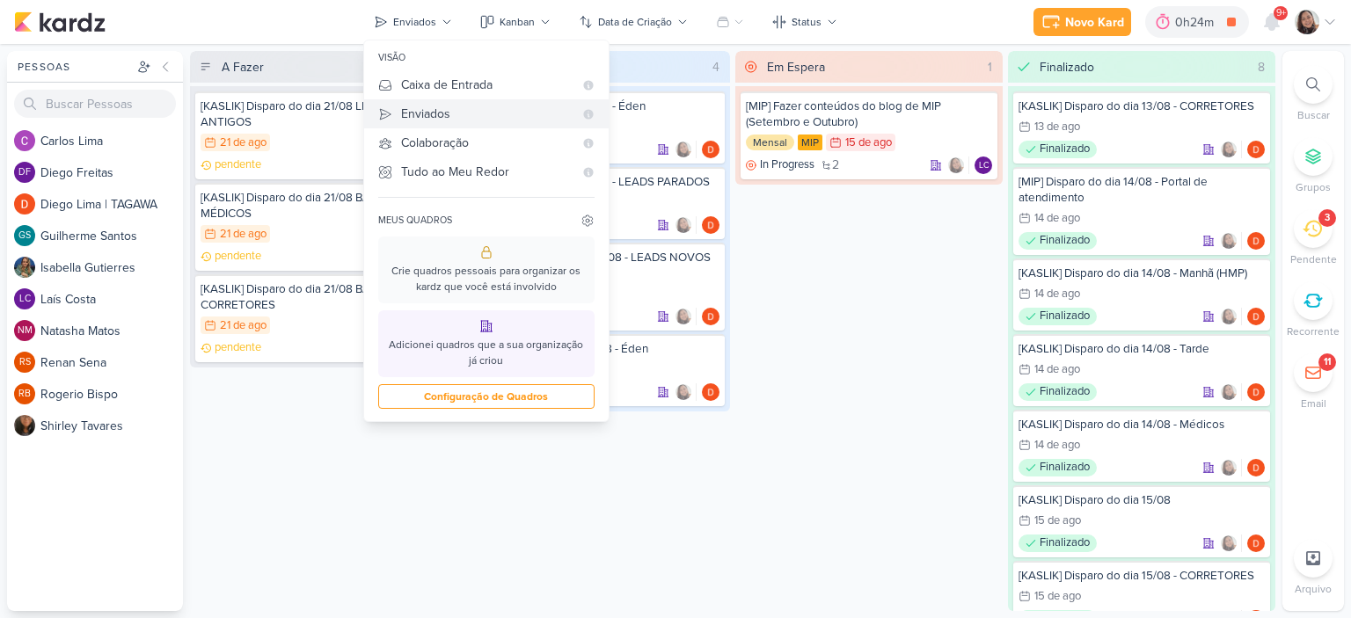
click at [455, 99] on button "Enviados" at bounding box center [486, 113] width 245 height 29
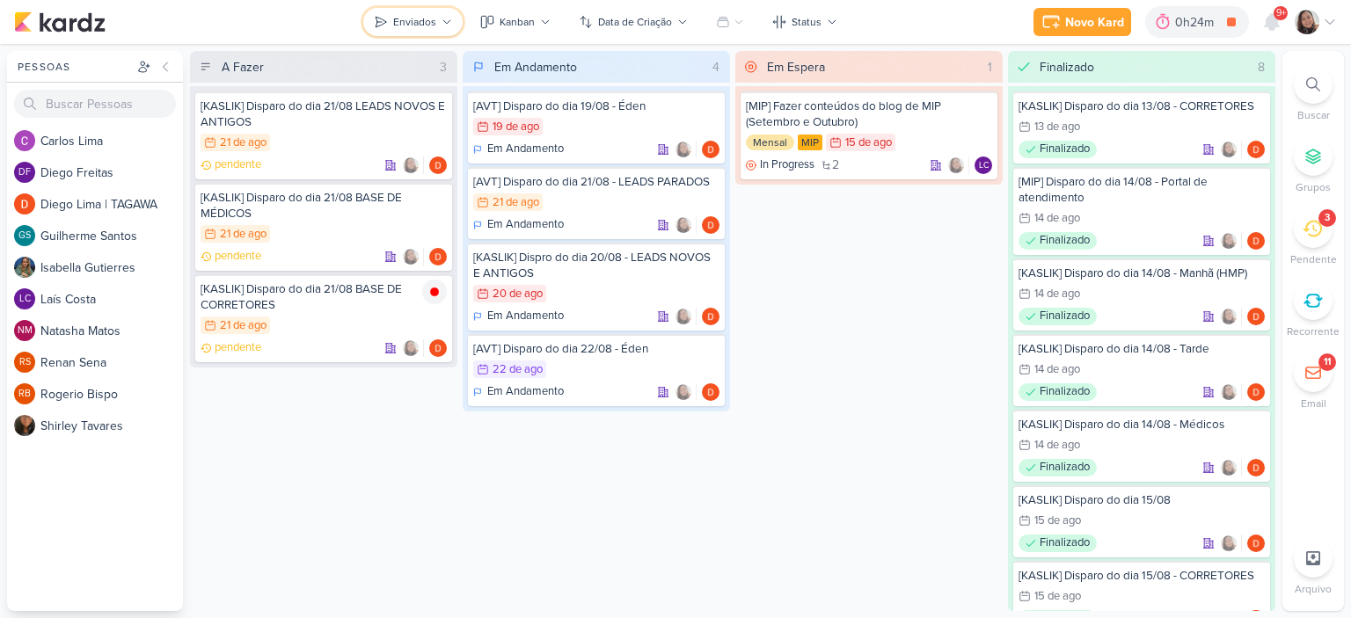
click at [440, 27] on button "Enviados" at bounding box center [412, 22] width 99 height 28
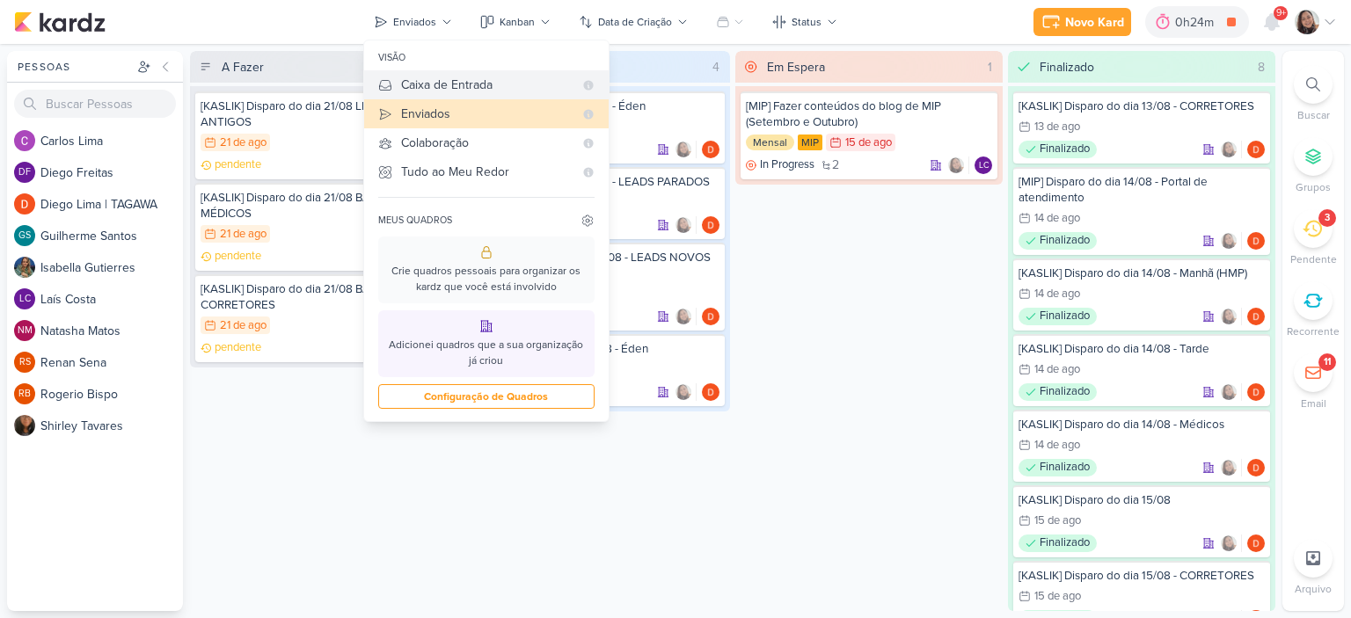
click at [447, 71] on button "Caixa de Entrada" at bounding box center [486, 84] width 245 height 29
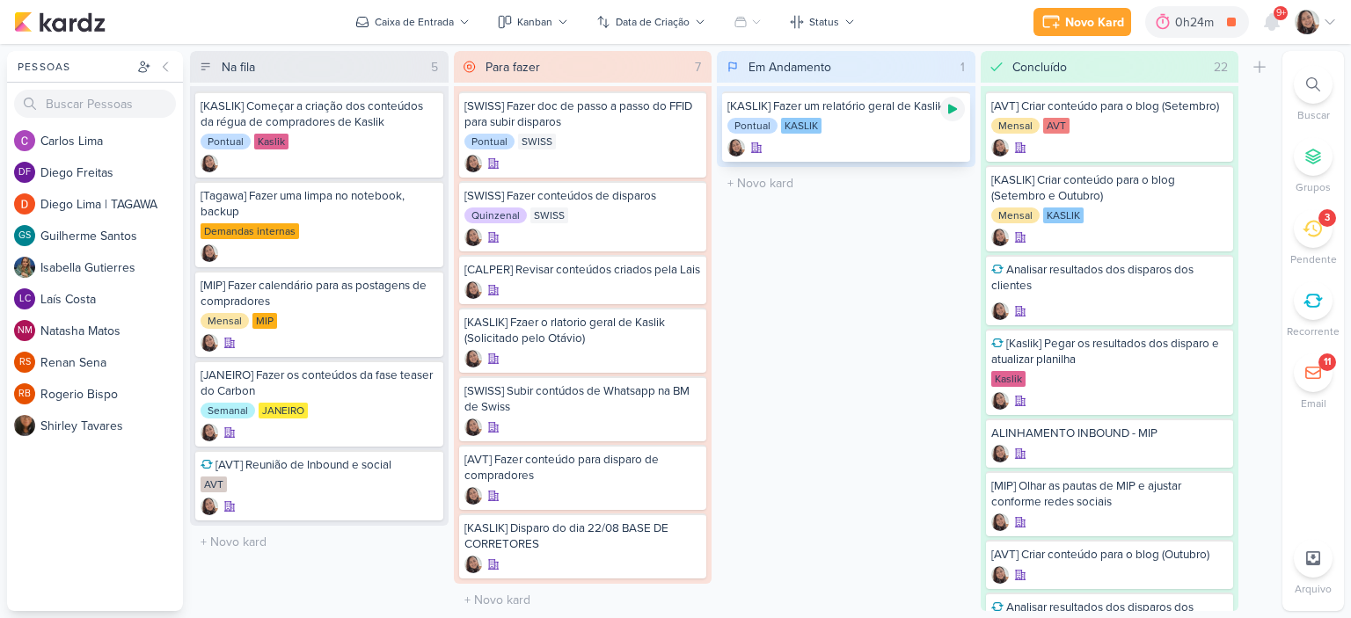
click at [953, 113] on icon at bounding box center [953, 109] width 14 height 14
